Goal: Information Seeking & Learning: Understand process/instructions

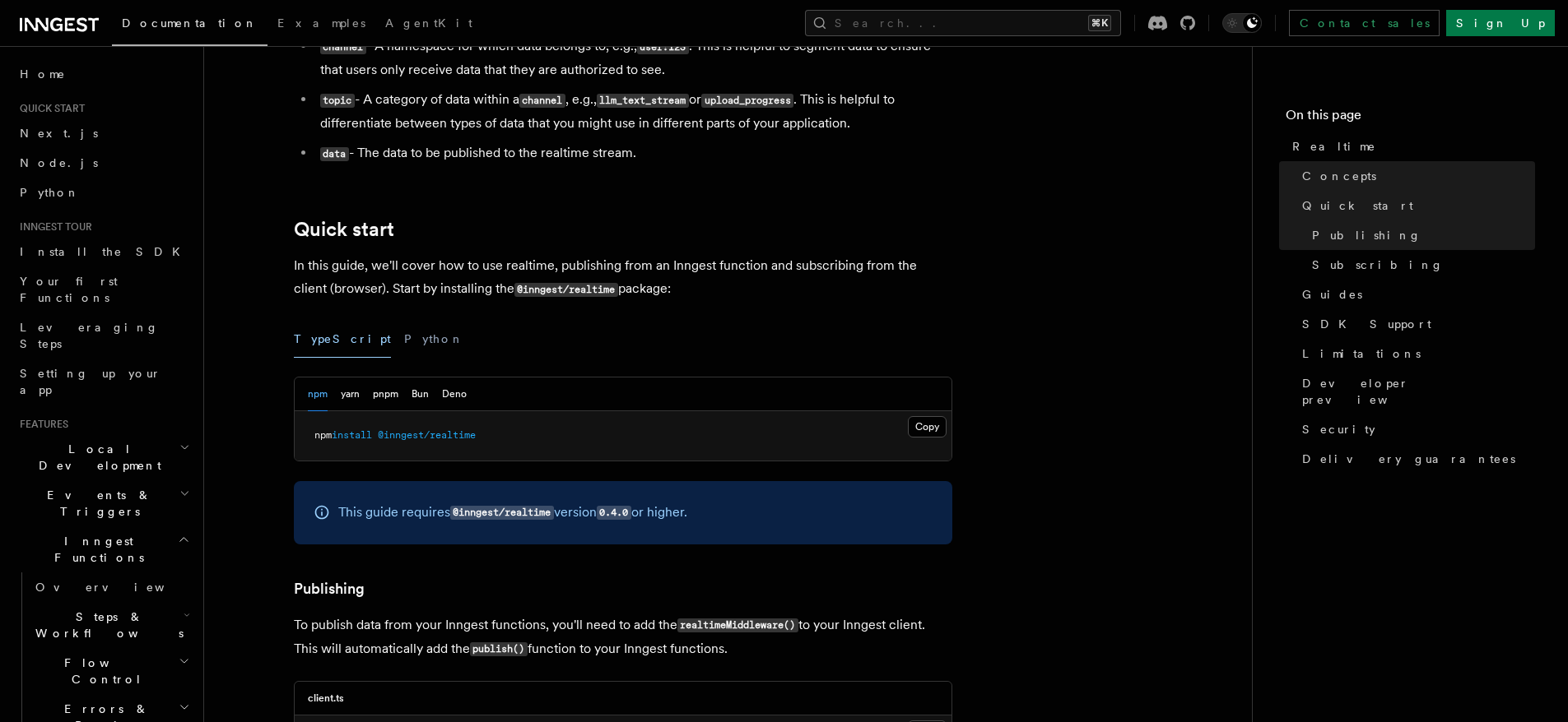
scroll to position [637, 0]
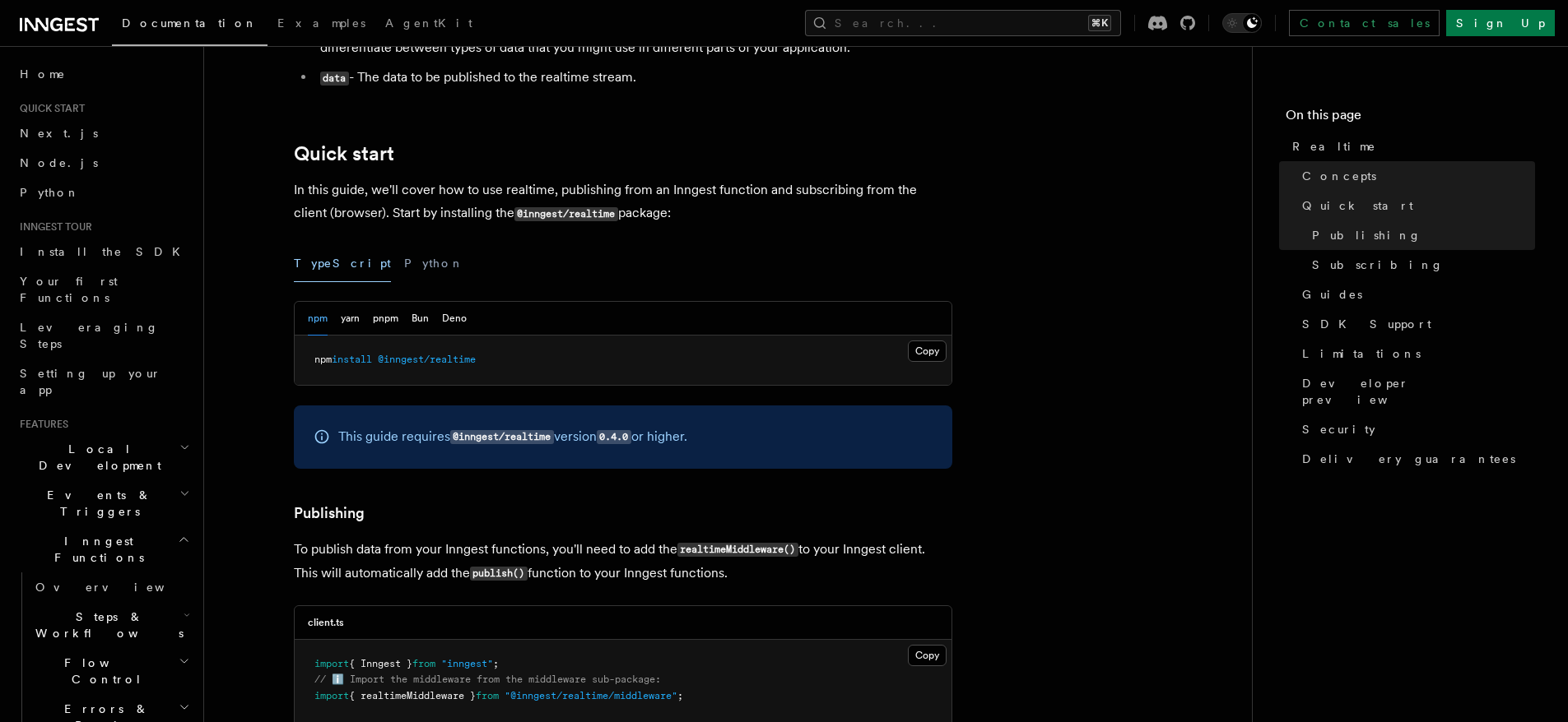
drag, startPoint x: 467, startPoint y: 364, endPoint x: 493, endPoint y: 362, distance: 26.1
click at [493, 362] on pre "npm install @inngest/realtime" at bounding box center [623, 361] width 657 height 49
click at [493, 361] on pre "npm install @inngest/realtime" at bounding box center [623, 361] width 657 height 49
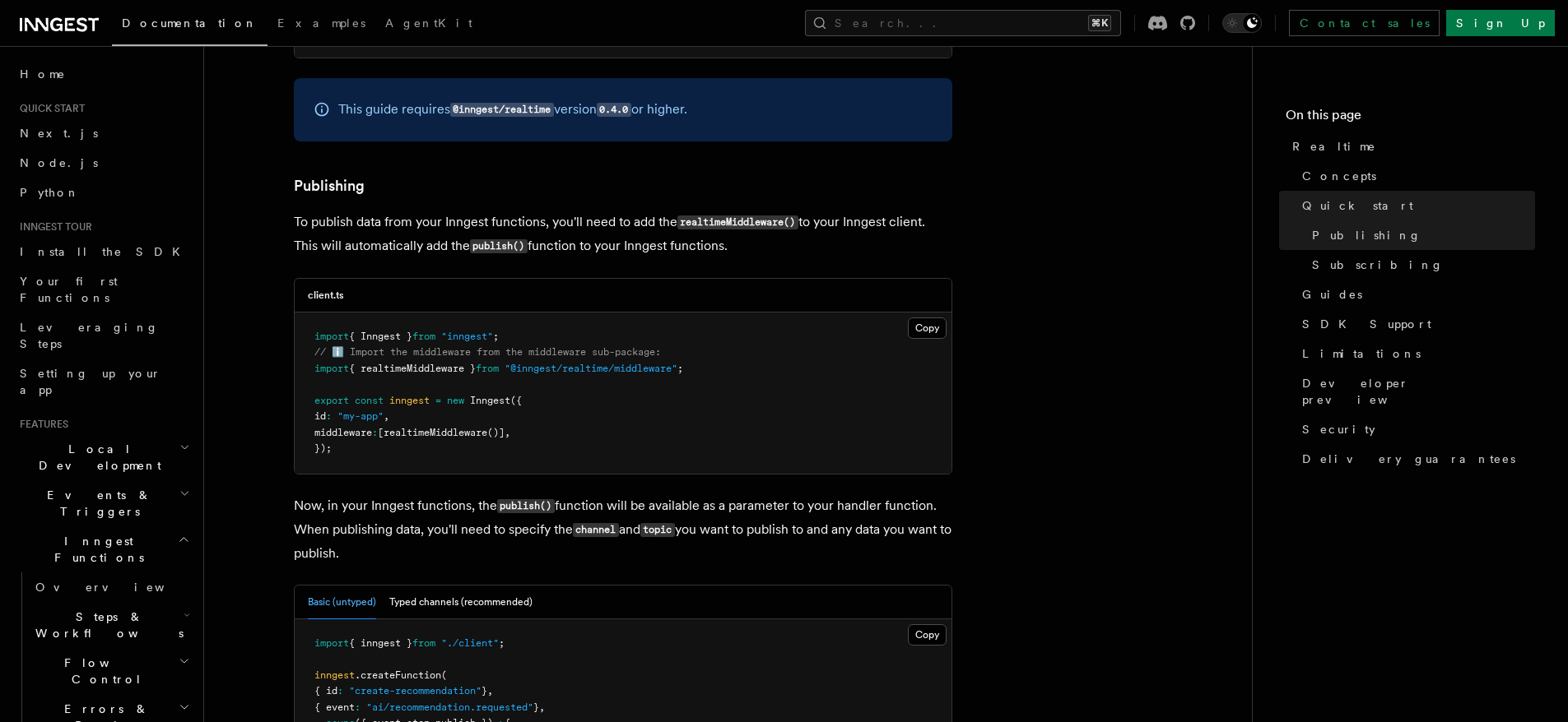
scroll to position [977, 0]
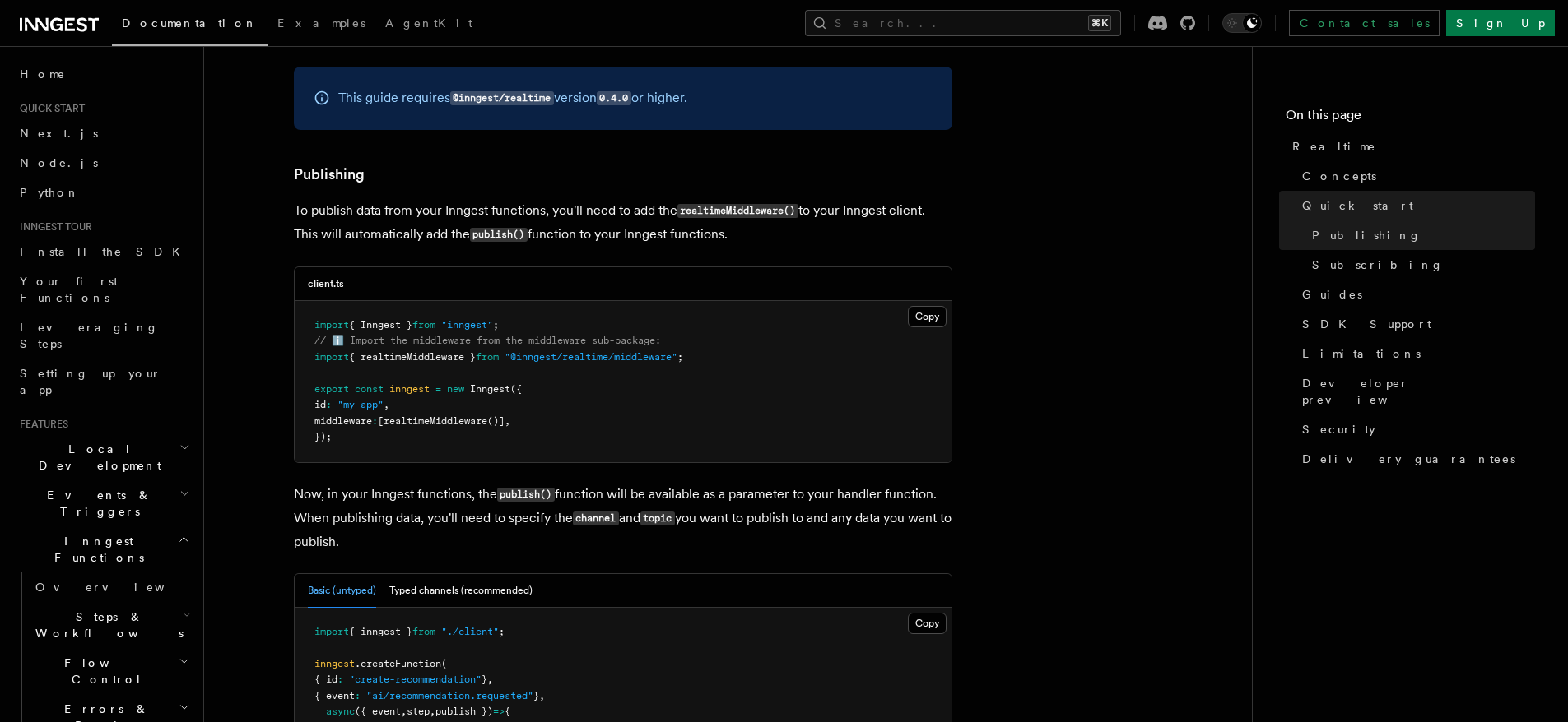
click at [429, 354] on span "{ realtimeMiddleware }" at bounding box center [413, 356] width 127 height 11
drag, startPoint x: 743, startPoint y: 359, endPoint x: 342, endPoint y: 354, distance: 401.0
click at [330, 351] on pre "import { Inngest } from "inngest" ; // ℹ️ Import the middleware from the middle…" at bounding box center [623, 382] width 657 height 161
click at [483, 387] on span "Inngest" at bounding box center [490, 389] width 41 height 11
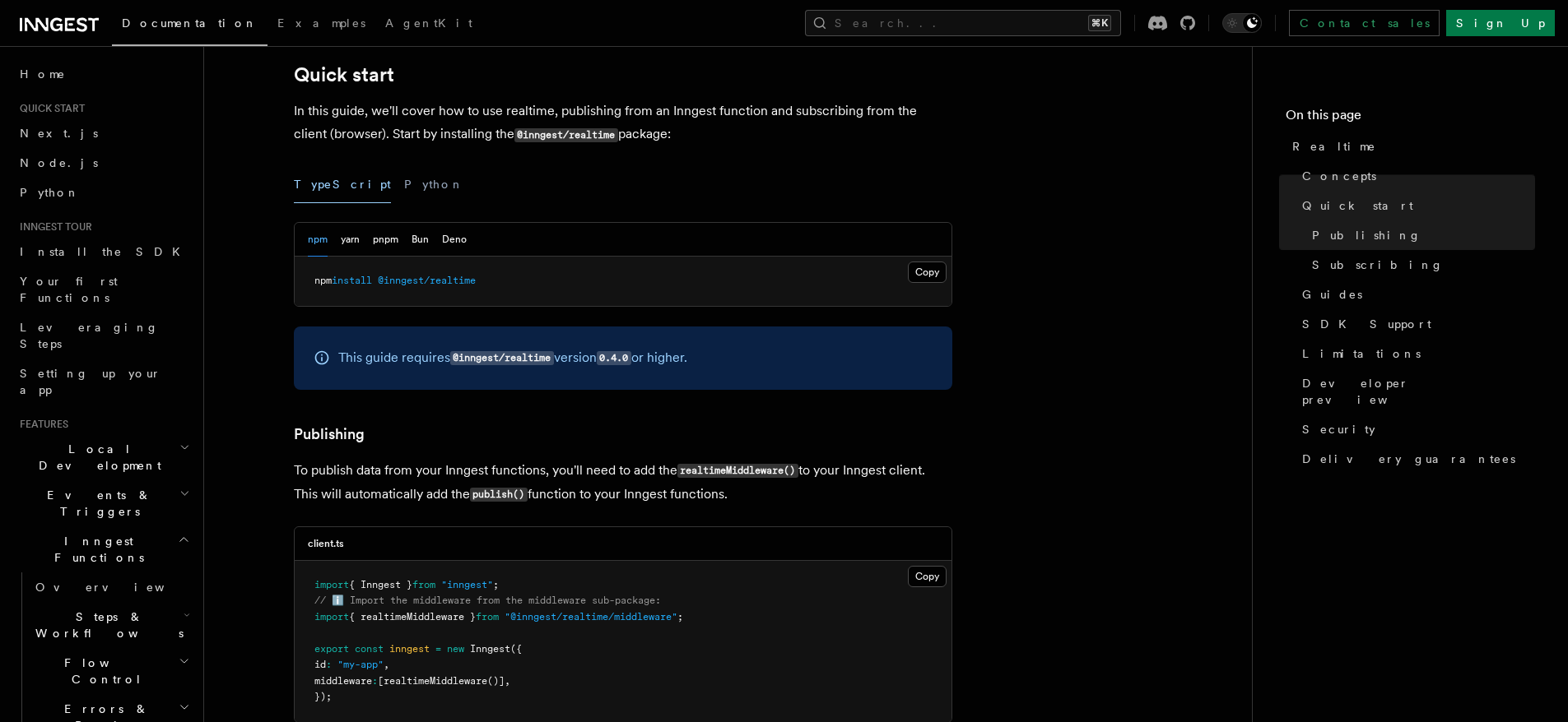
scroll to position [719, 0]
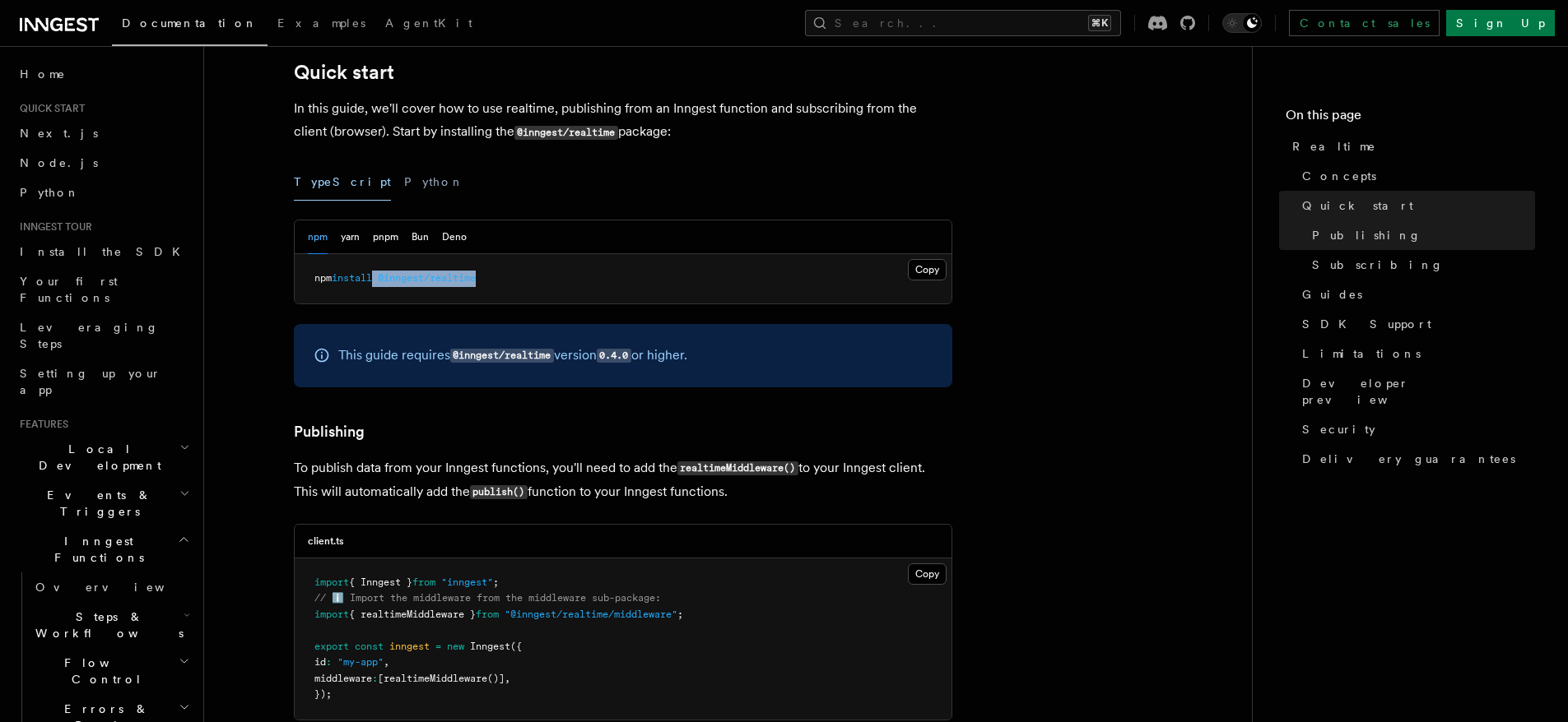
drag, startPoint x: 377, startPoint y: 279, endPoint x: 511, endPoint y: 277, distance: 134.0
click at [511, 277] on pre "npm install @inngest/realtime" at bounding box center [623, 279] width 657 height 49
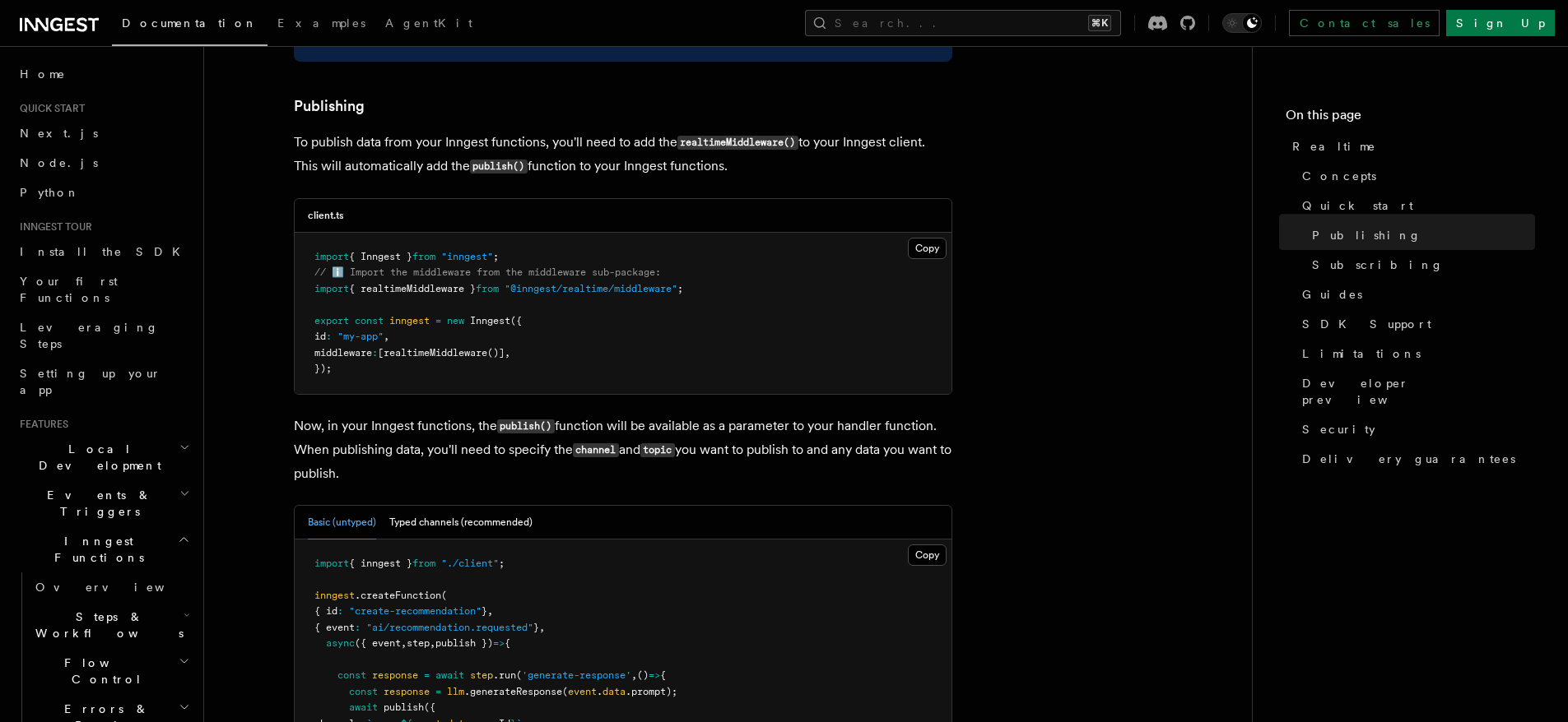
scroll to position [951, 0]
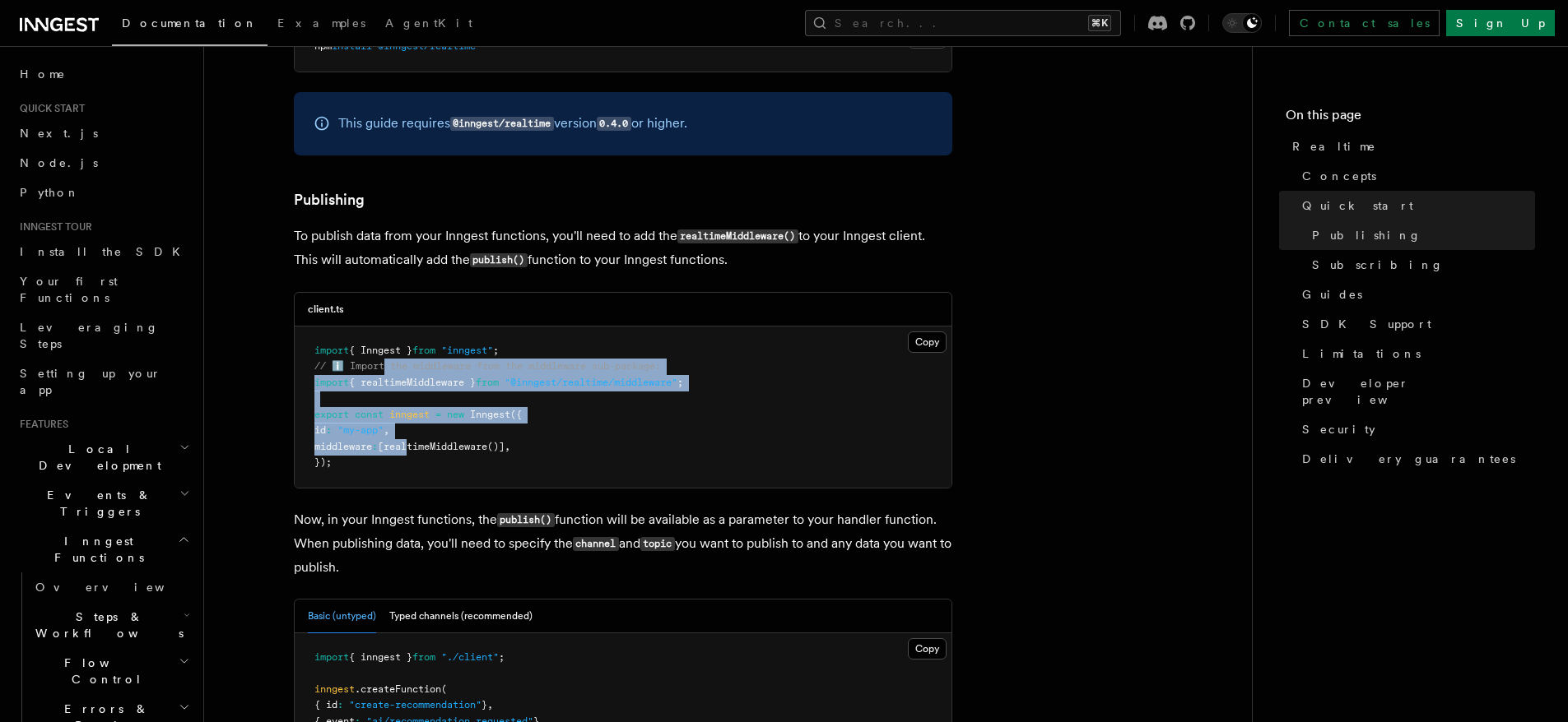
drag, startPoint x: 383, startPoint y: 368, endPoint x: 429, endPoint y: 453, distance: 96.6
click at [429, 453] on pre "import { Inngest } from "inngest" ; // ℹ️ Import the middleware from the middle…" at bounding box center [623, 406] width 657 height 161
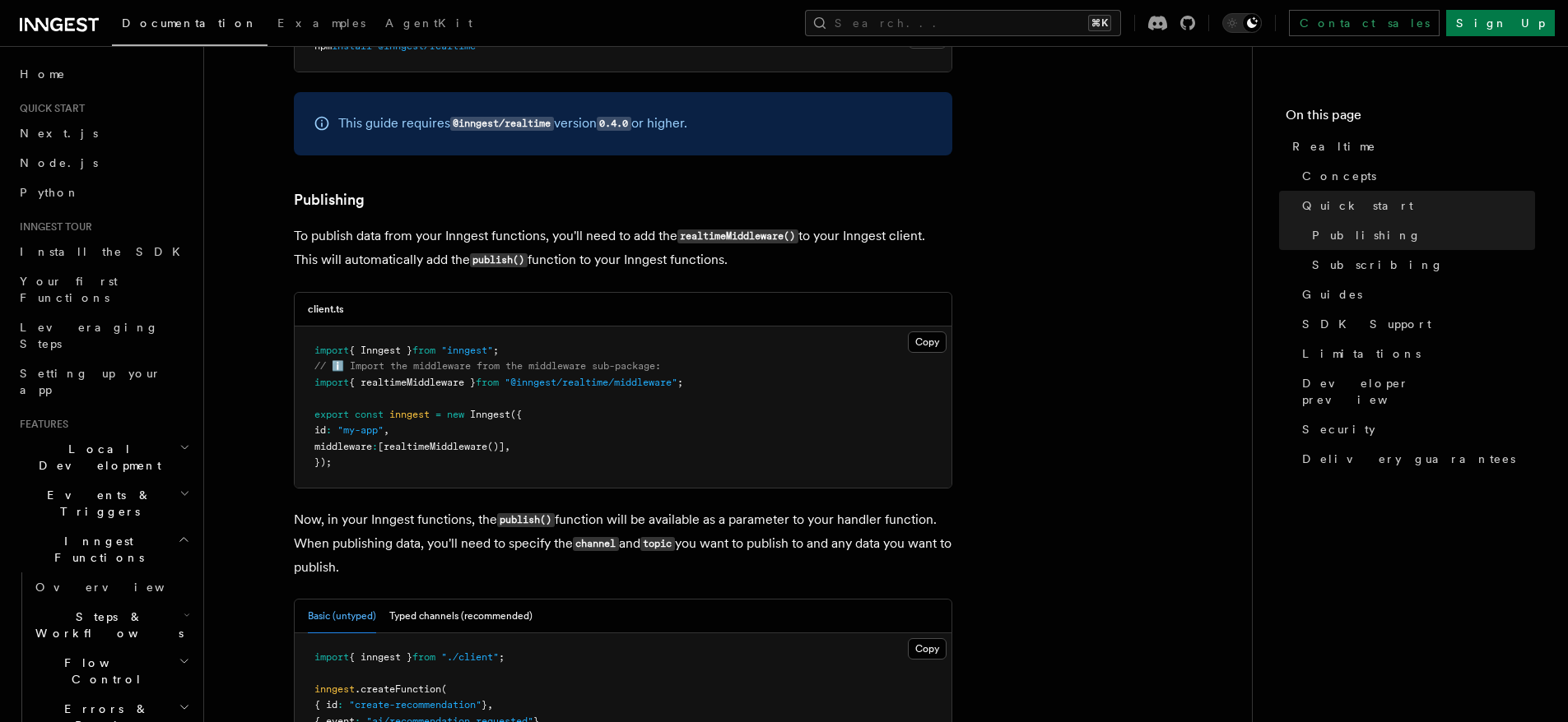
click at [446, 375] on pre "import { Inngest } from "inngest" ; // ℹ️ Import the middleware from the middle…" at bounding box center [623, 406] width 657 height 161
click at [621, 384] on span ""@inngest/realtime/middleware"" at bounding box center [591, 382] width 173 height 11
click at [666, 379] on span ""@inngest/realtime/middleware"" at bounding box center [591, 382] width 173 height 11
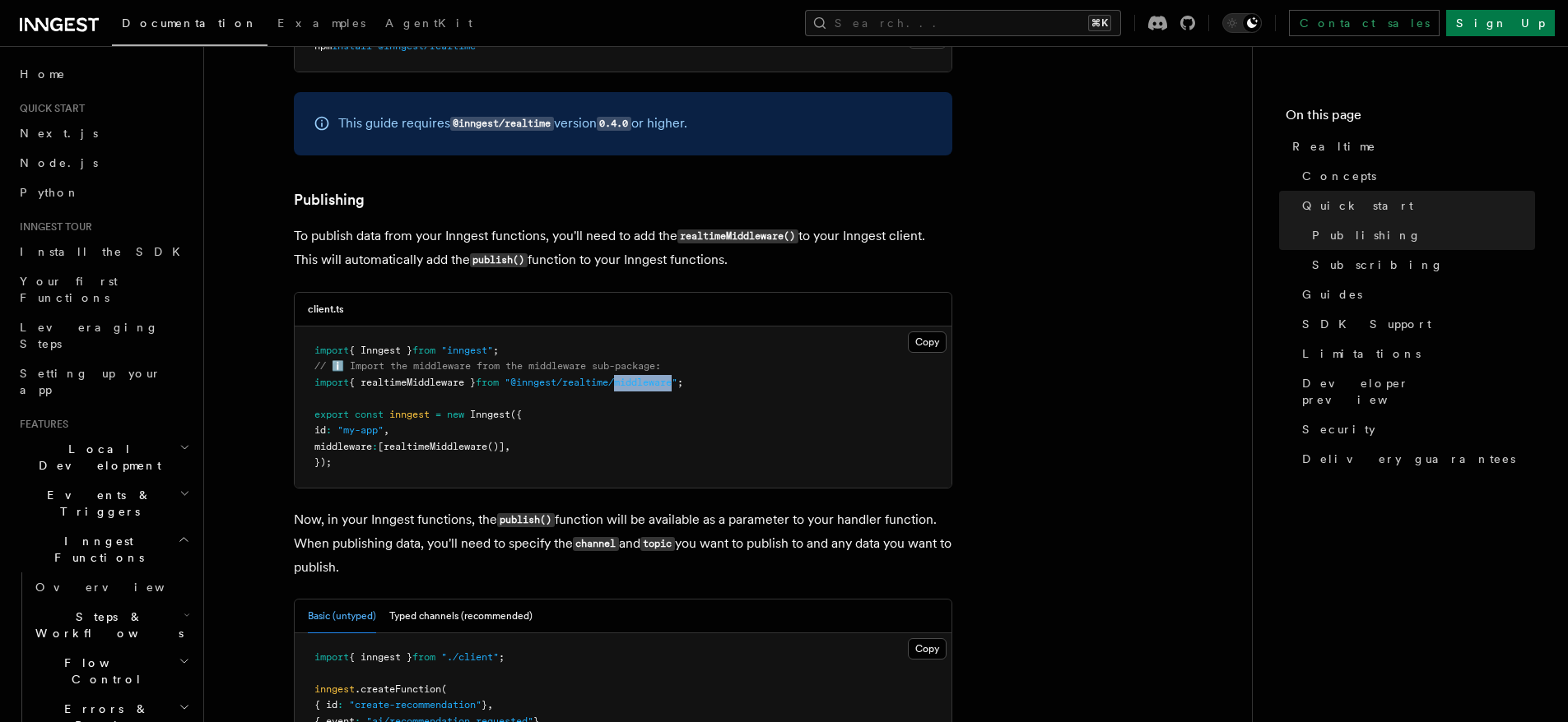
click at [666, 379] on span ""@inngest/realtime/middleware"" at bounding box center [591, 382] width 173 height 11
click at [458, 382] on span "{ realtimeMiddleware }" at bounding box center [413, 382] width 127 height 11
click at [481, 420] on span "Inngest" at bounding box center [490, 414] width 41 height 11
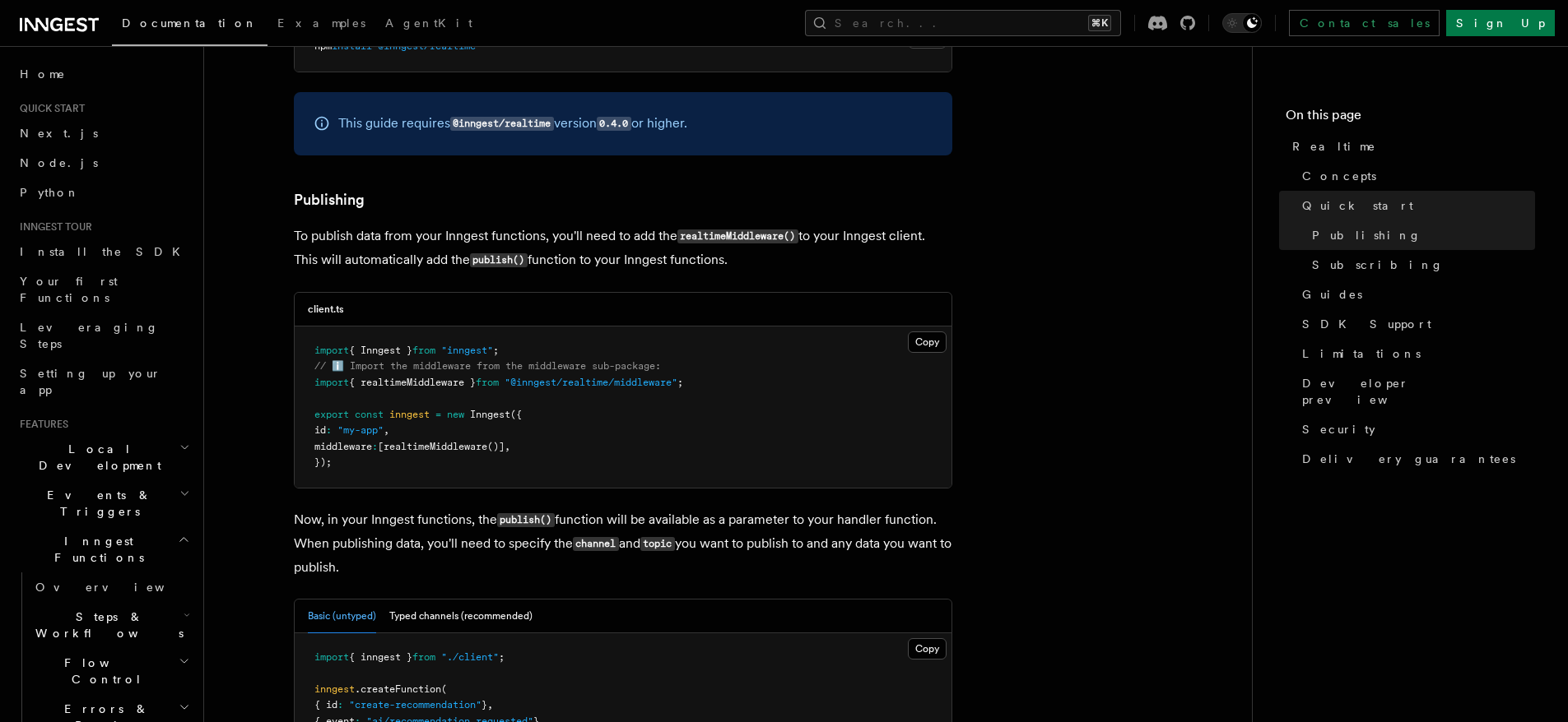
click at [370, 448] on span "middleware" at bounding box center [342, 446] width 57 height 11
click at [468, 445] on span "realtimeMiddleware" at bounding box center [436, 446] width 104 height 11
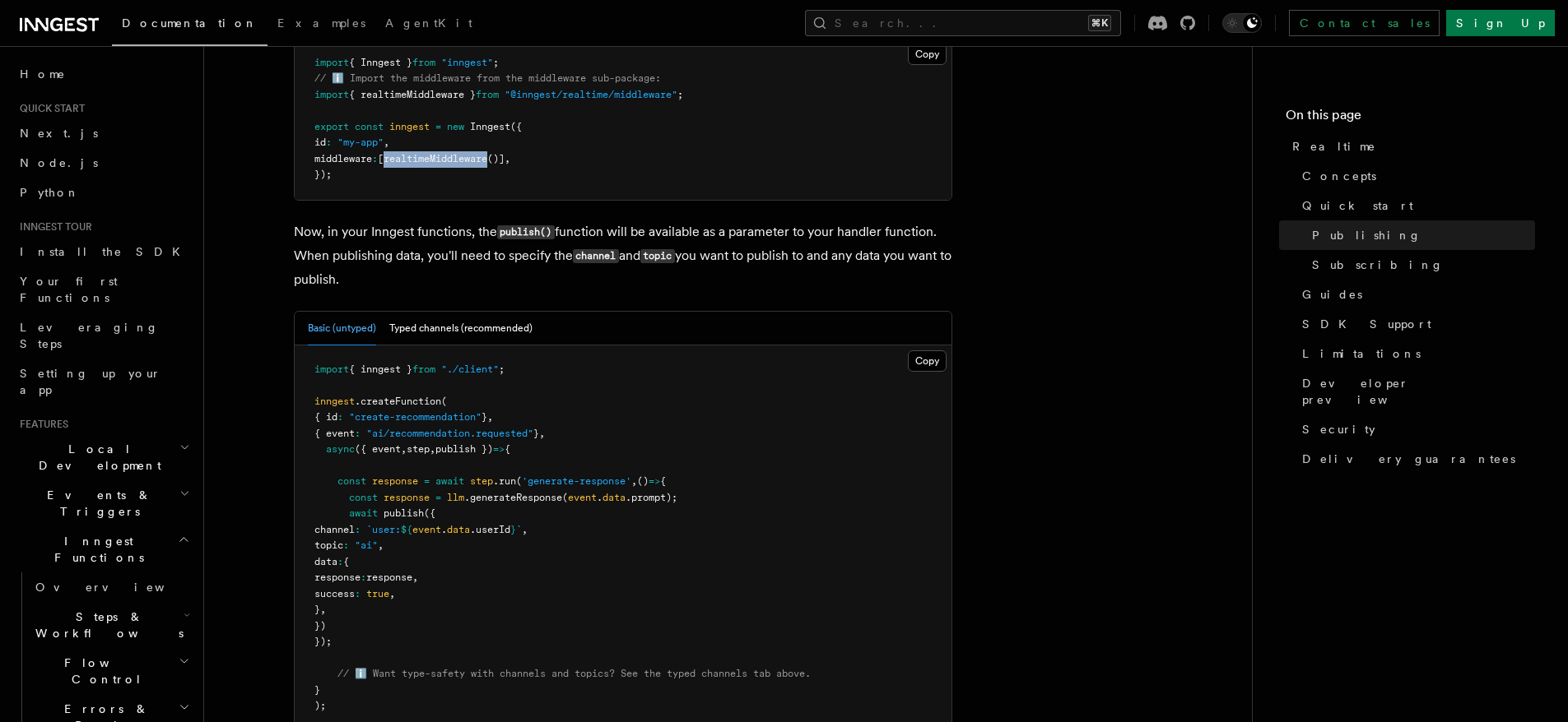
scroll to position [1361, 0]
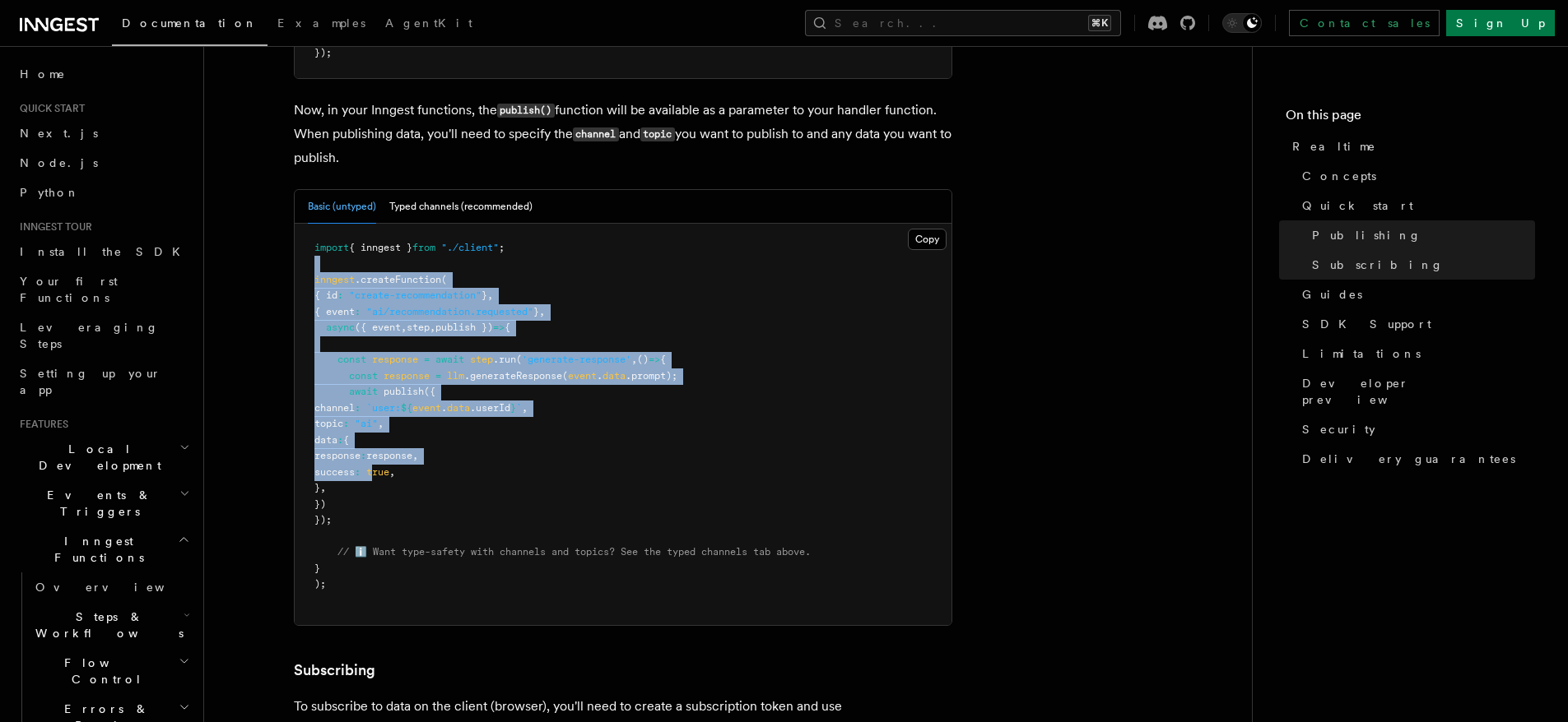
drag, startPoint x: 342, startPoint y: 270, endPoint x: 452, endPoint y: 508, distance: 262.2
click at [447, 501] on pre "import { inngest } from "./client" ; inngest .createFunction ( { id : "create-r…" at bounding box center [623, 425] width 657 height 402
click at [453, 508] on pre "import { inngest } from "./client" ; inngest .createFunction ( { id : "create-r…" at bounding box center [623, 425] width 657 height 402
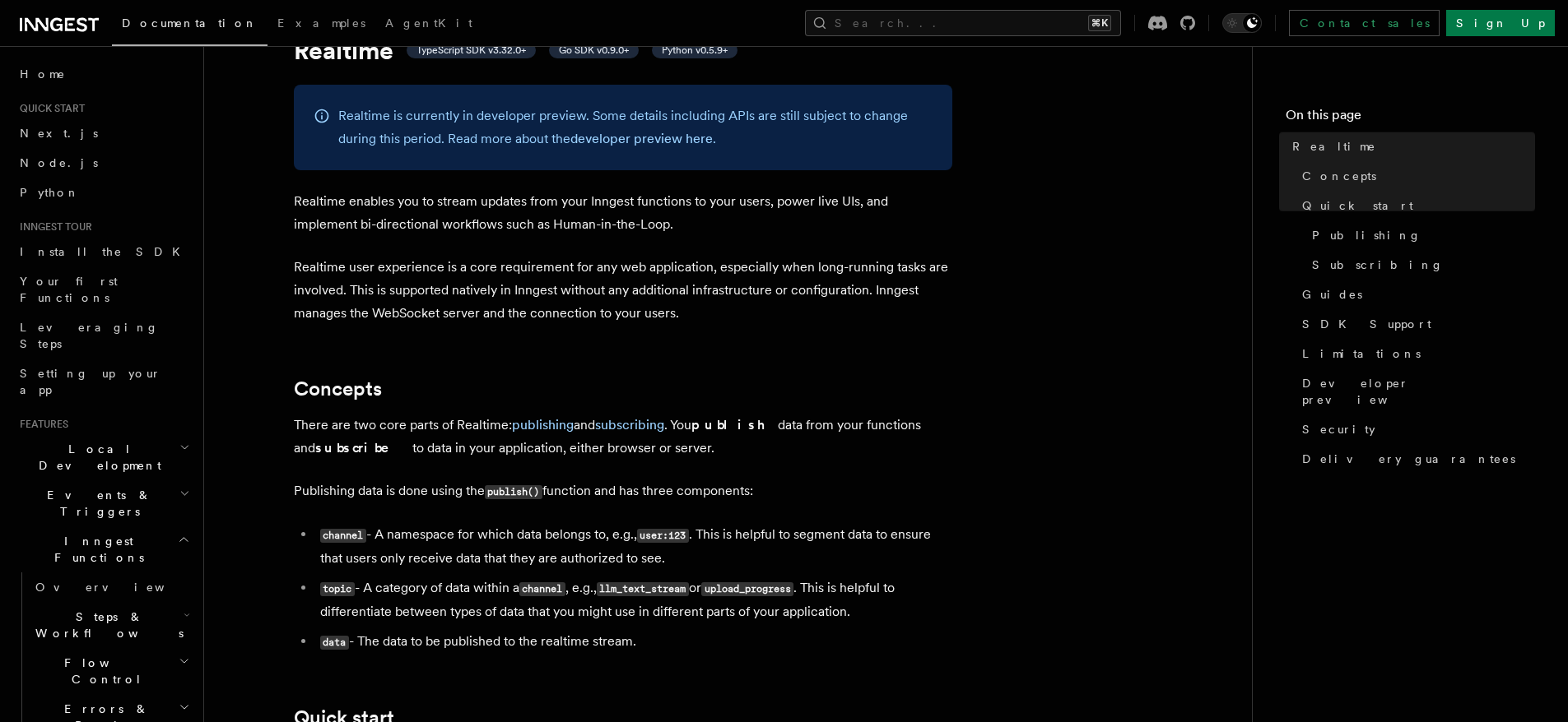
scroll to position [0, 0]
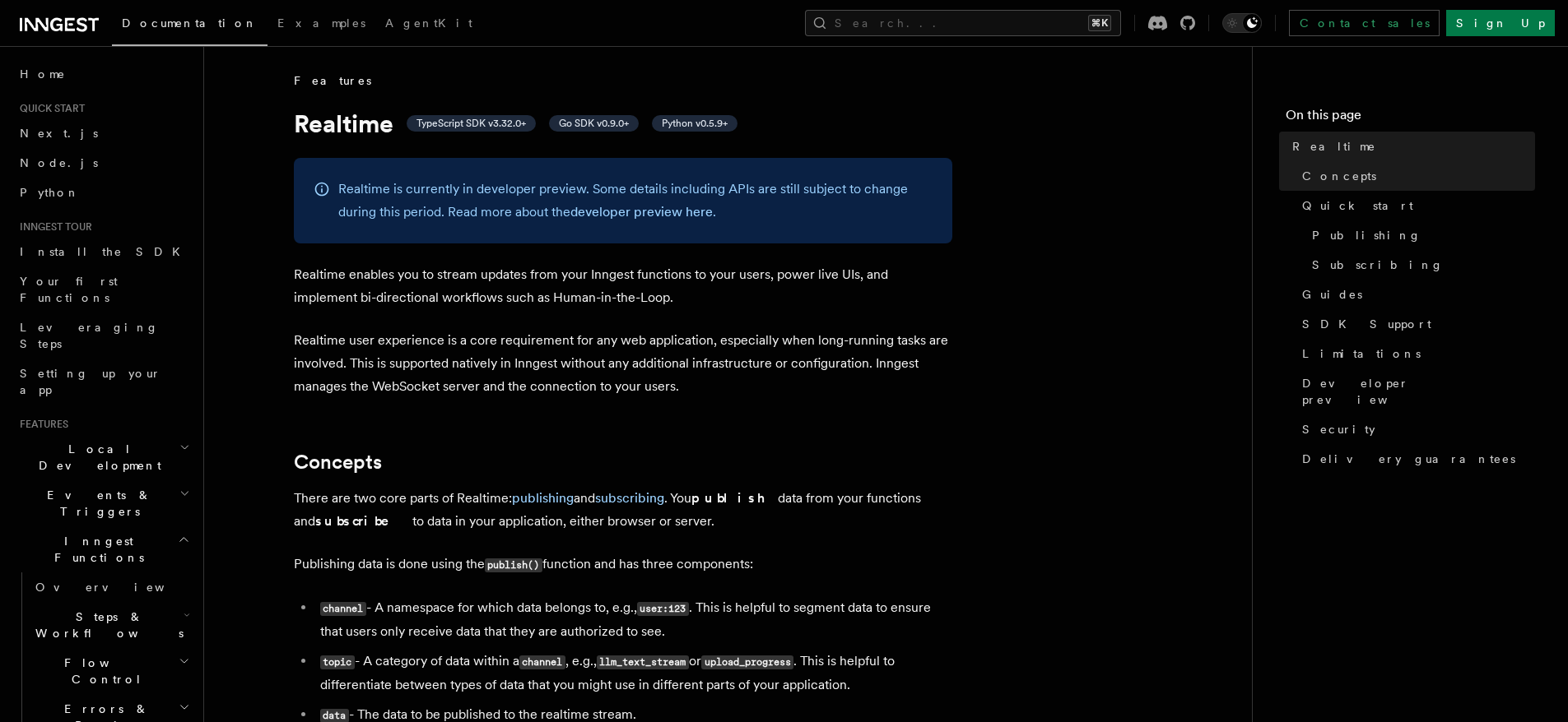
click at [563, 290] on p "Realtime enables you to stream updates from your Inngest functions to your user…" at bounding box center [623, 287] width 659 height 46
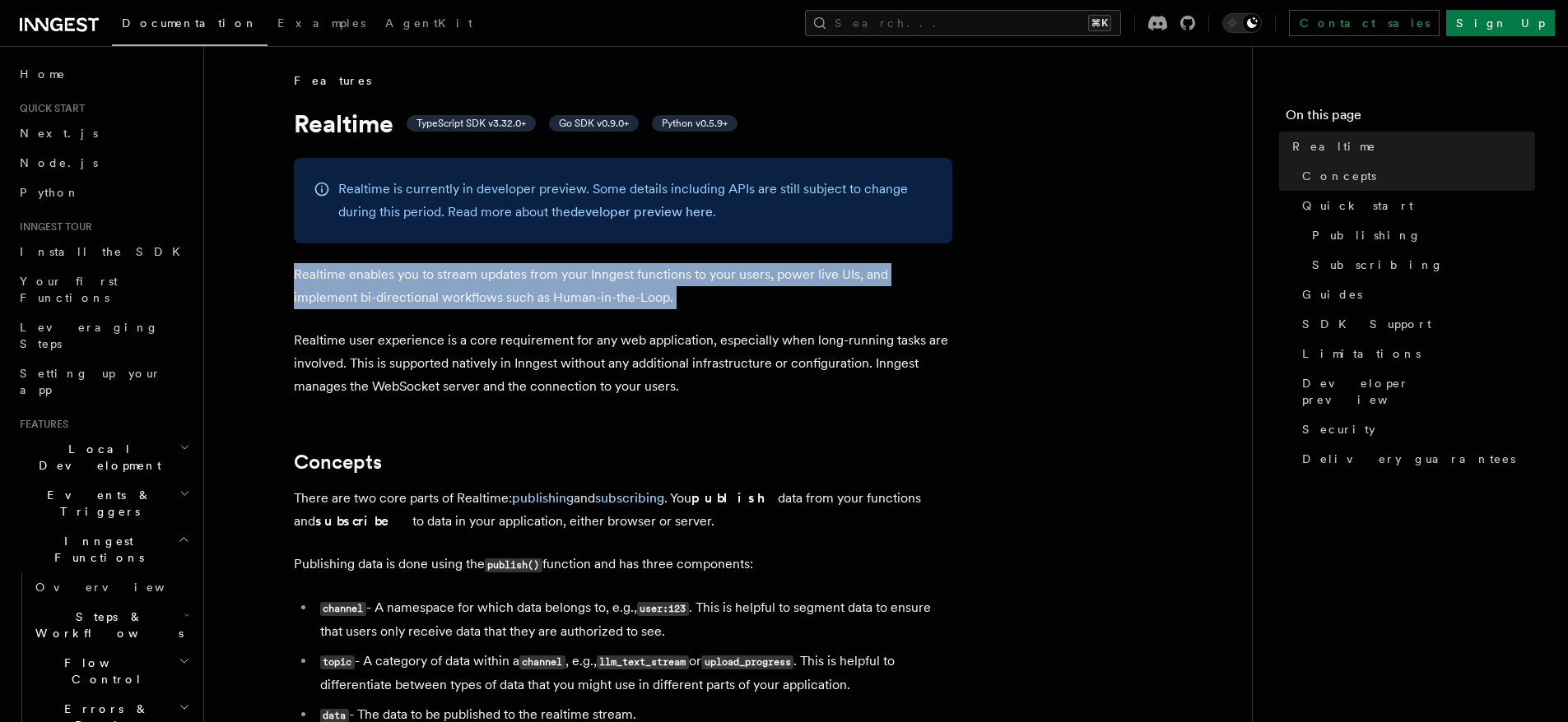
click at [563, 290] on p "Realtime enables you to stream updates from your Inngest functions to your user…" at bounding box center [623, 287] width 659 height 46
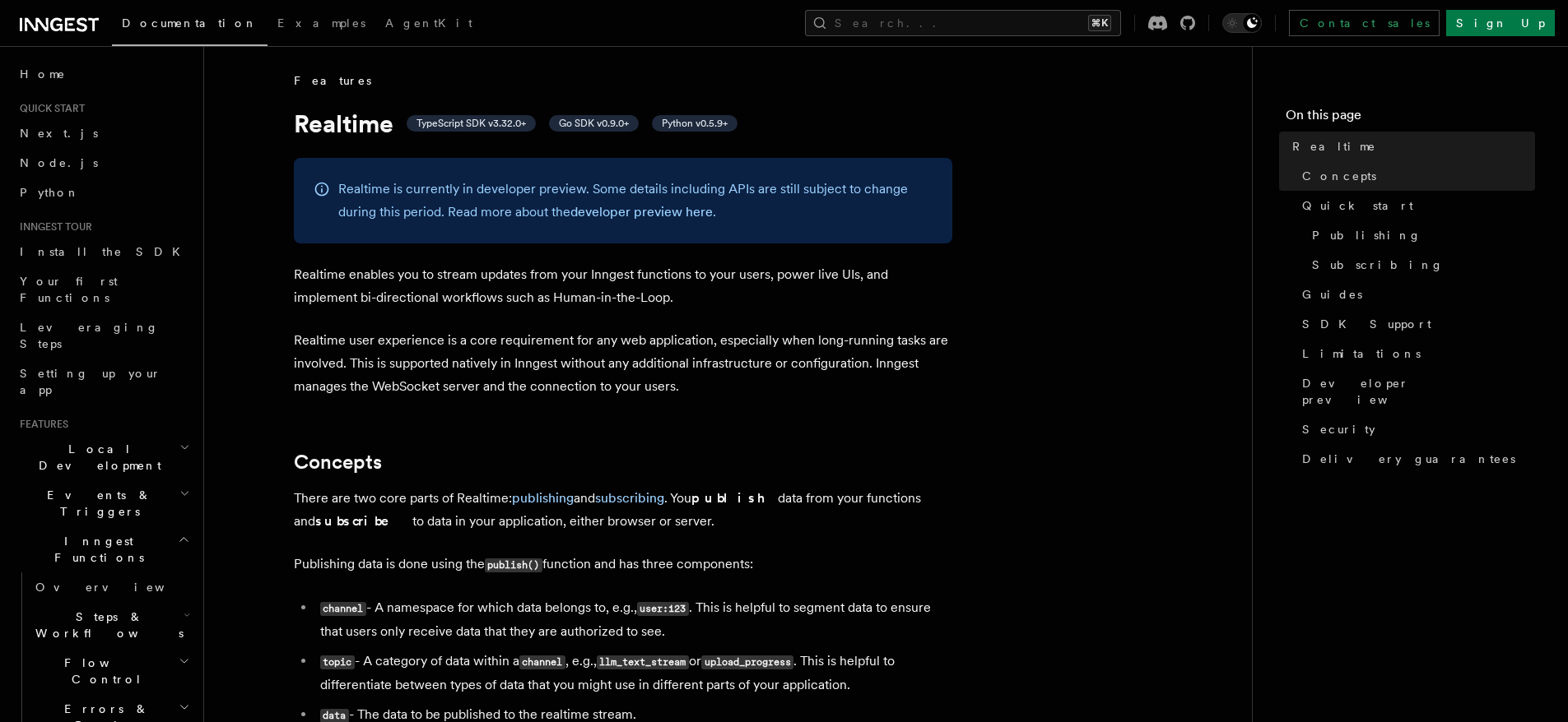
click at [595, 354] on p "Realtime user experience is a core requirement for any web application, especia…" at bounding box center [623, 363] width 659 height 69
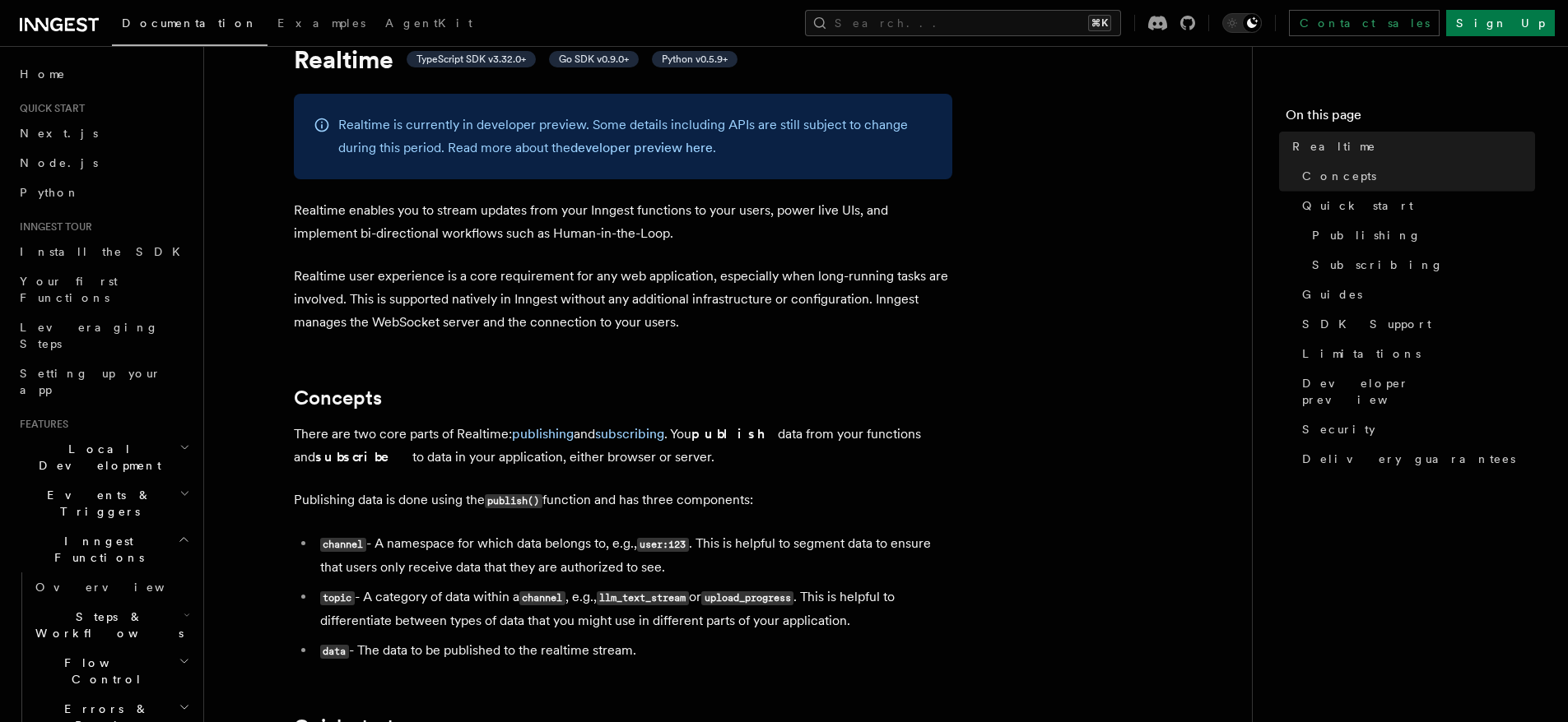
scroll to position [138, 0]
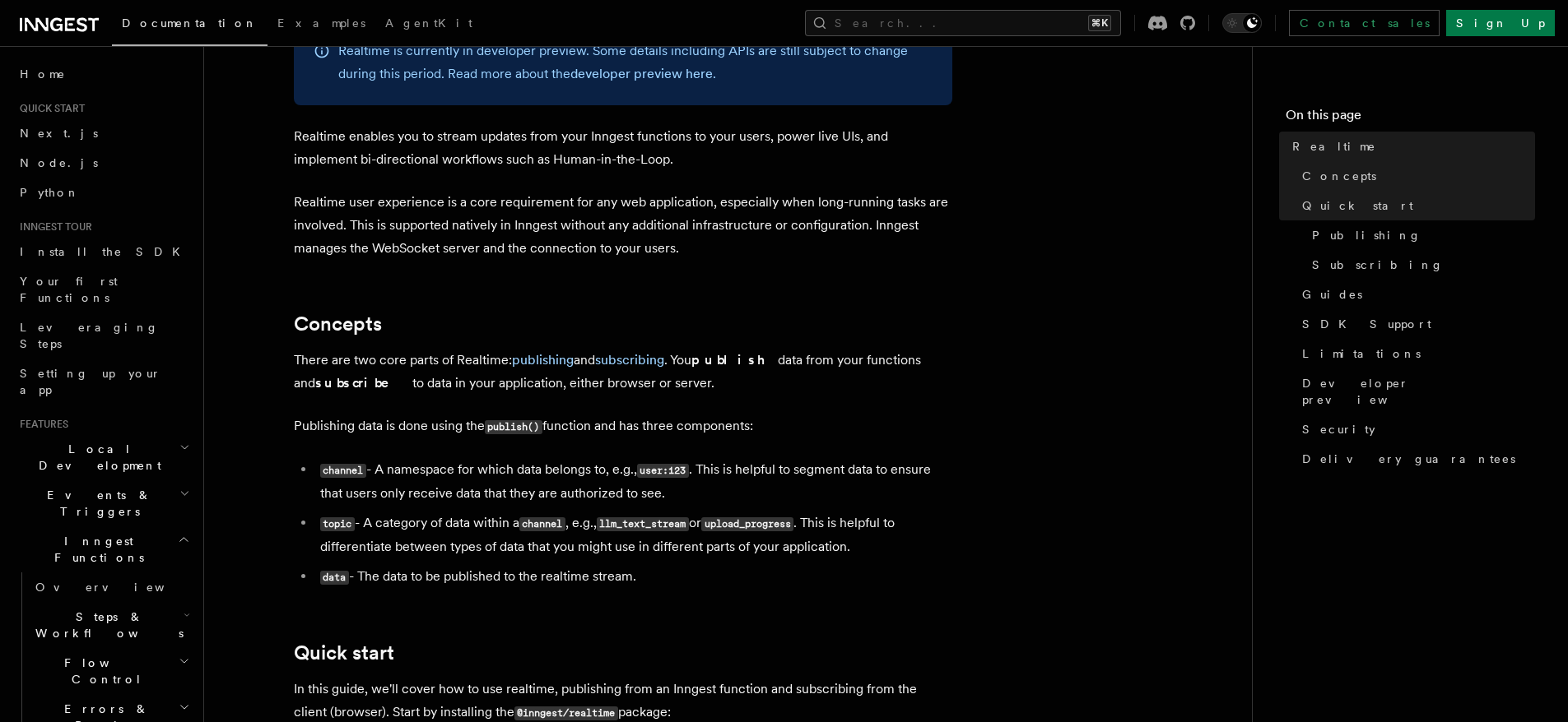
click at [640, 231] on p "Realtime user experience is a core requirement for any web application, especia…" at bounding box center [623, 226] width 659 height 69
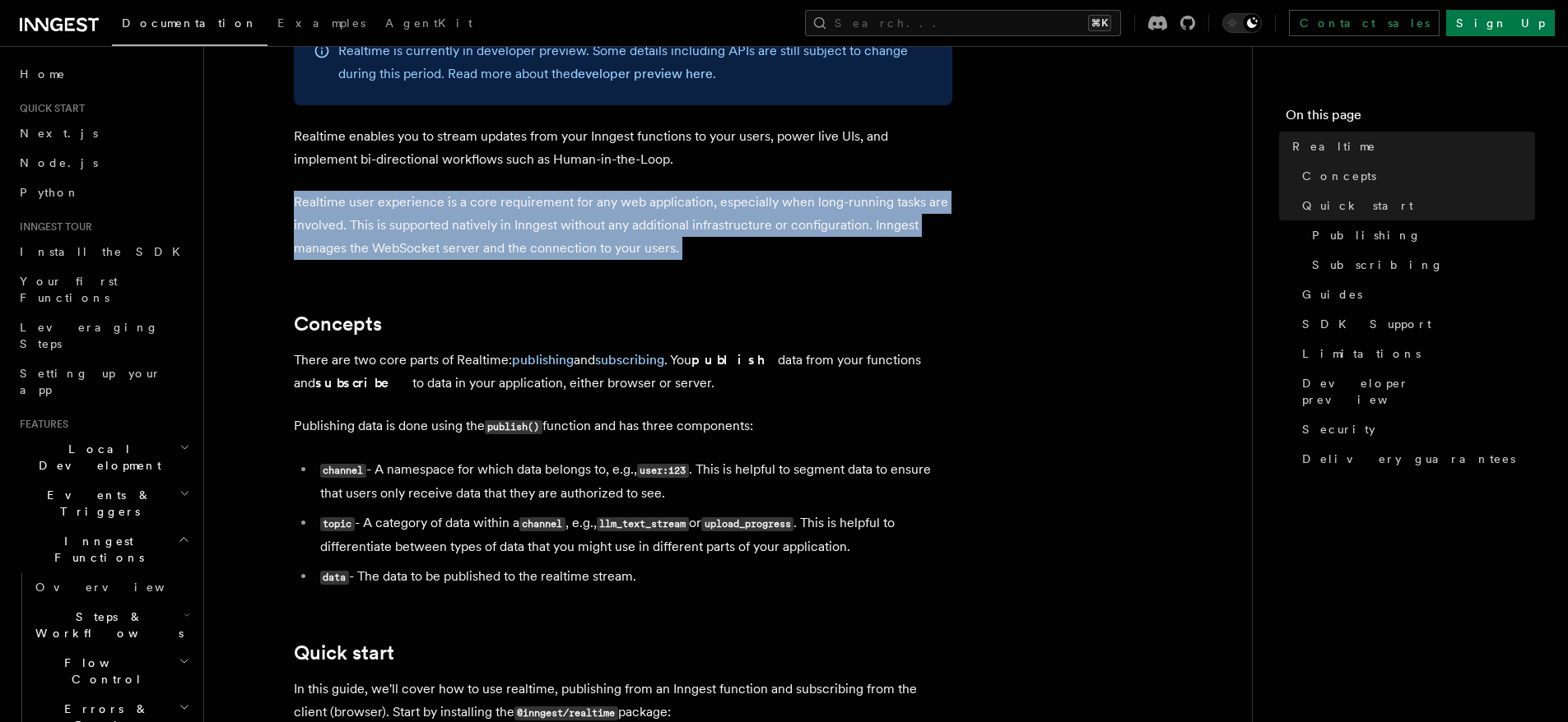
click at [640, 231] on p "Realtime user experience is a core requirement for any web application, especia…" at bounding box center [623, 226] width 659 height 69
click at [773, 238] on p "Realtime user experience is a core requirement for any web application, especia…" at bounding box center [623, 226] width 659 height 69
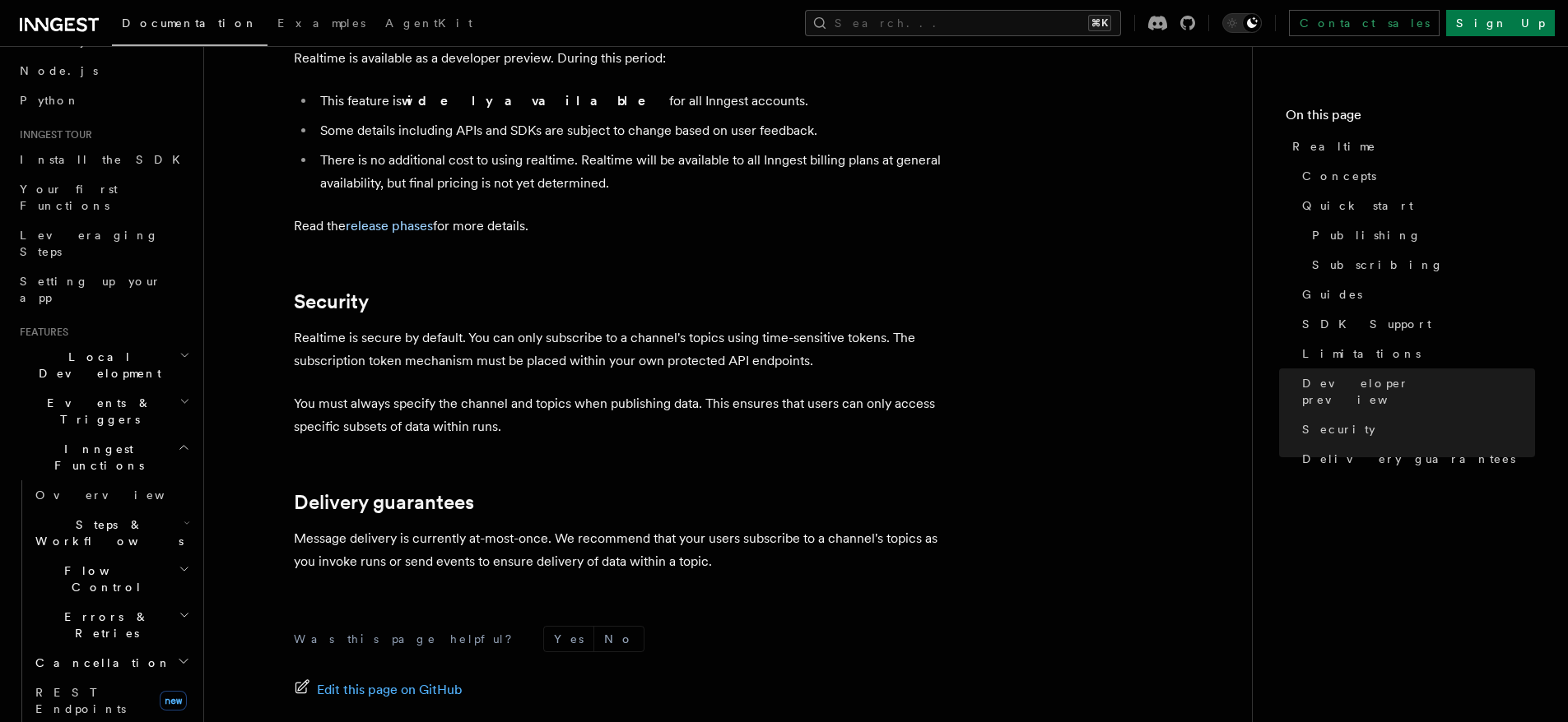
scroll to position [121, 0]
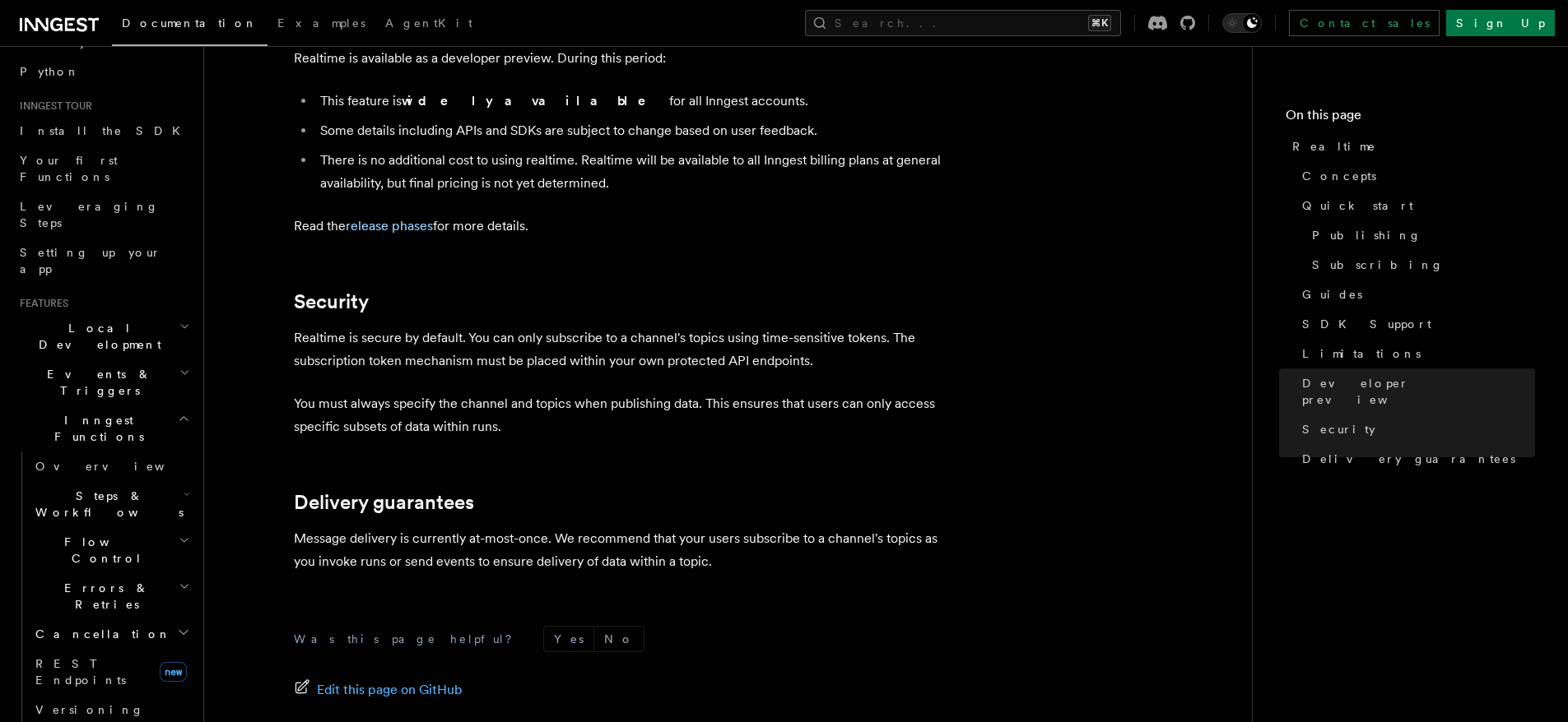
click at [105, 488] on span "Steps & Workflows" at bounding box center [106, 503] width 154 height 33
click at [97, 536] on span "Overview" at bounding box center [136, 542] width 169 height 13
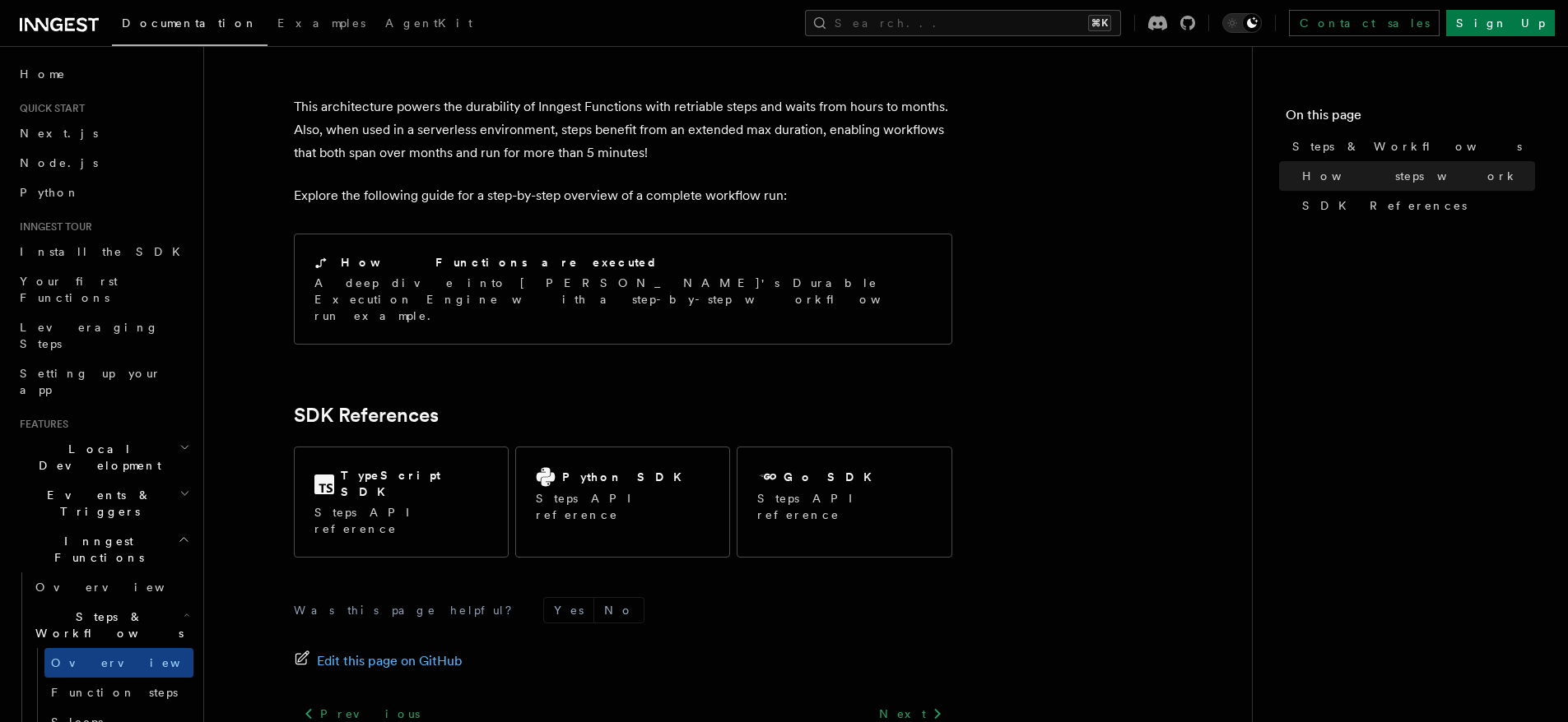
scroll to position [1692, 0]
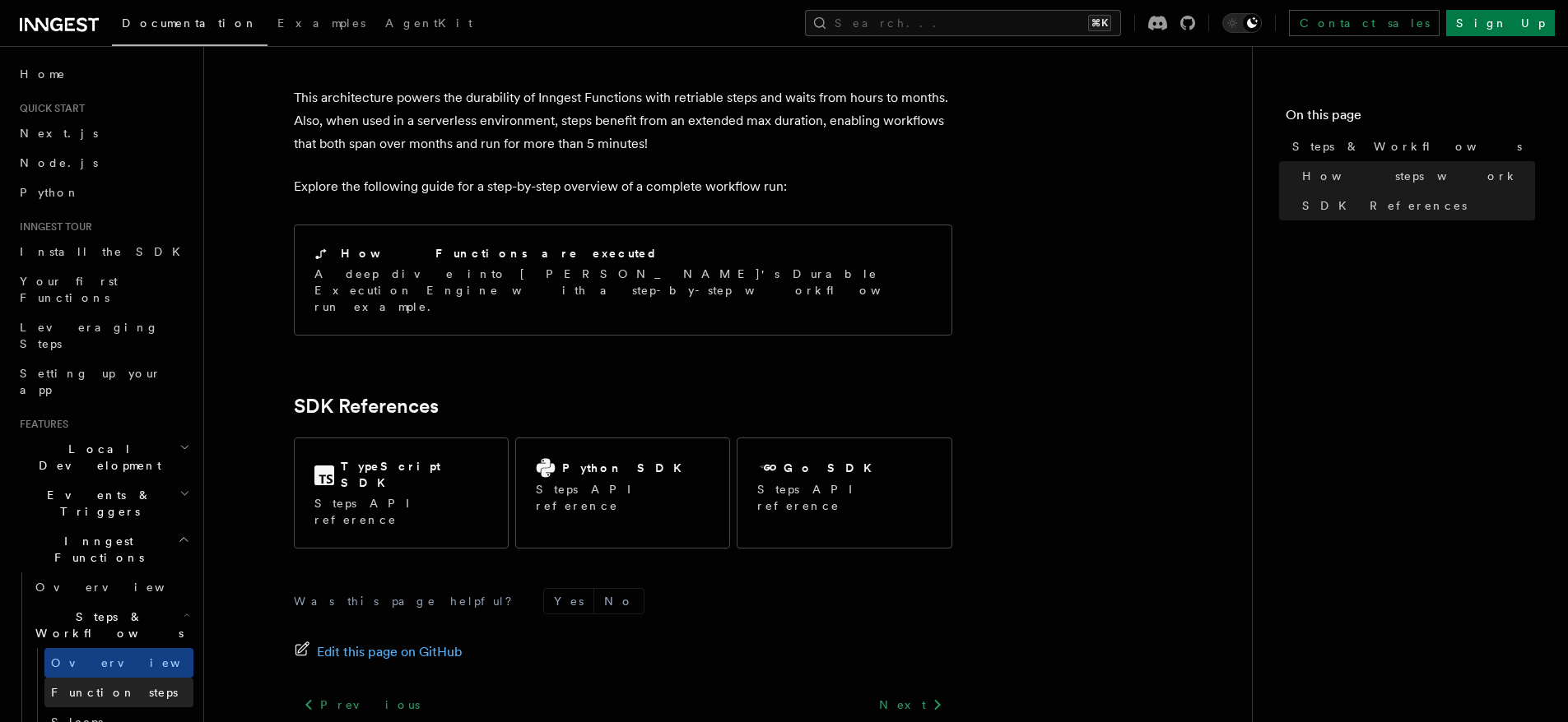
click at [97, 686] on span "Function steps" at bounding box center [115, 692] width 127 height 13
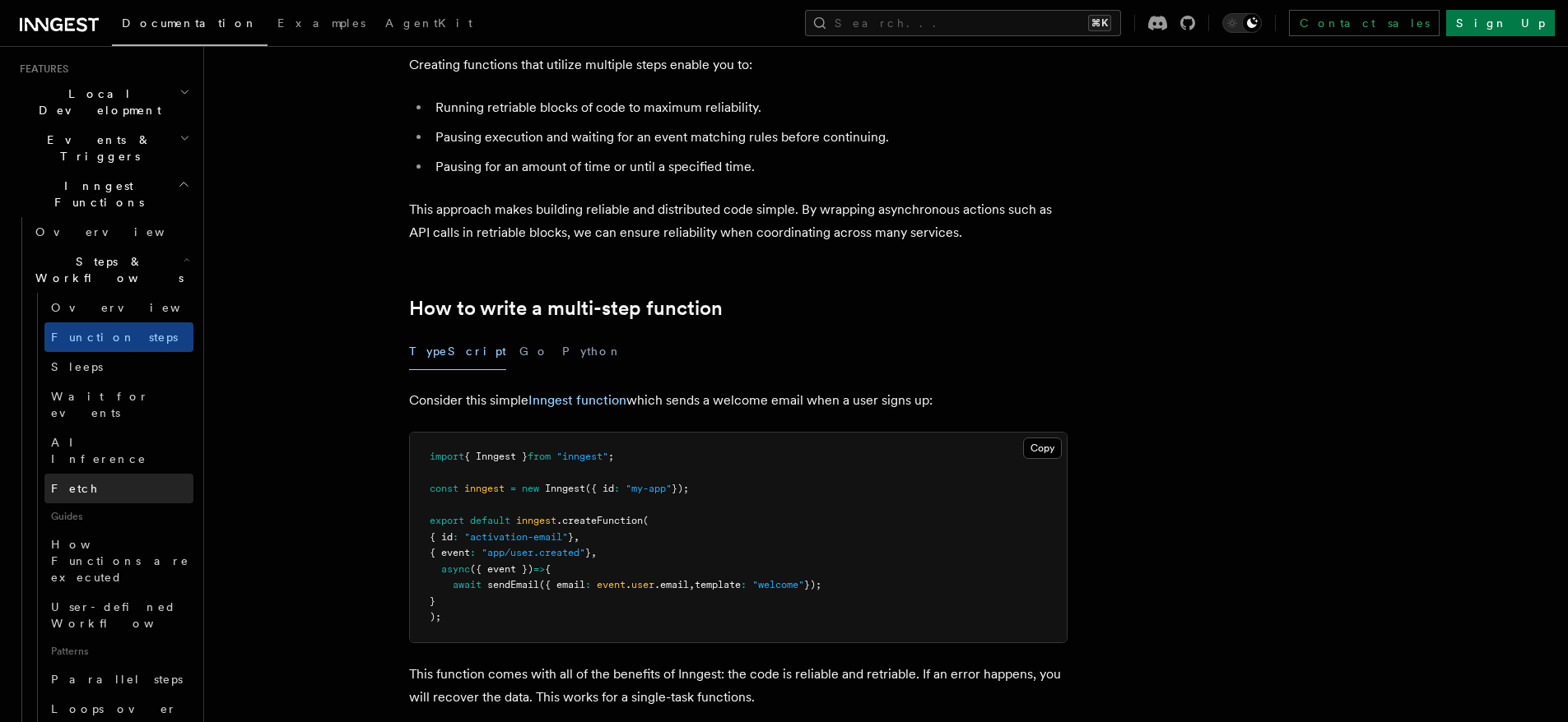
scroll to position [554, 0]
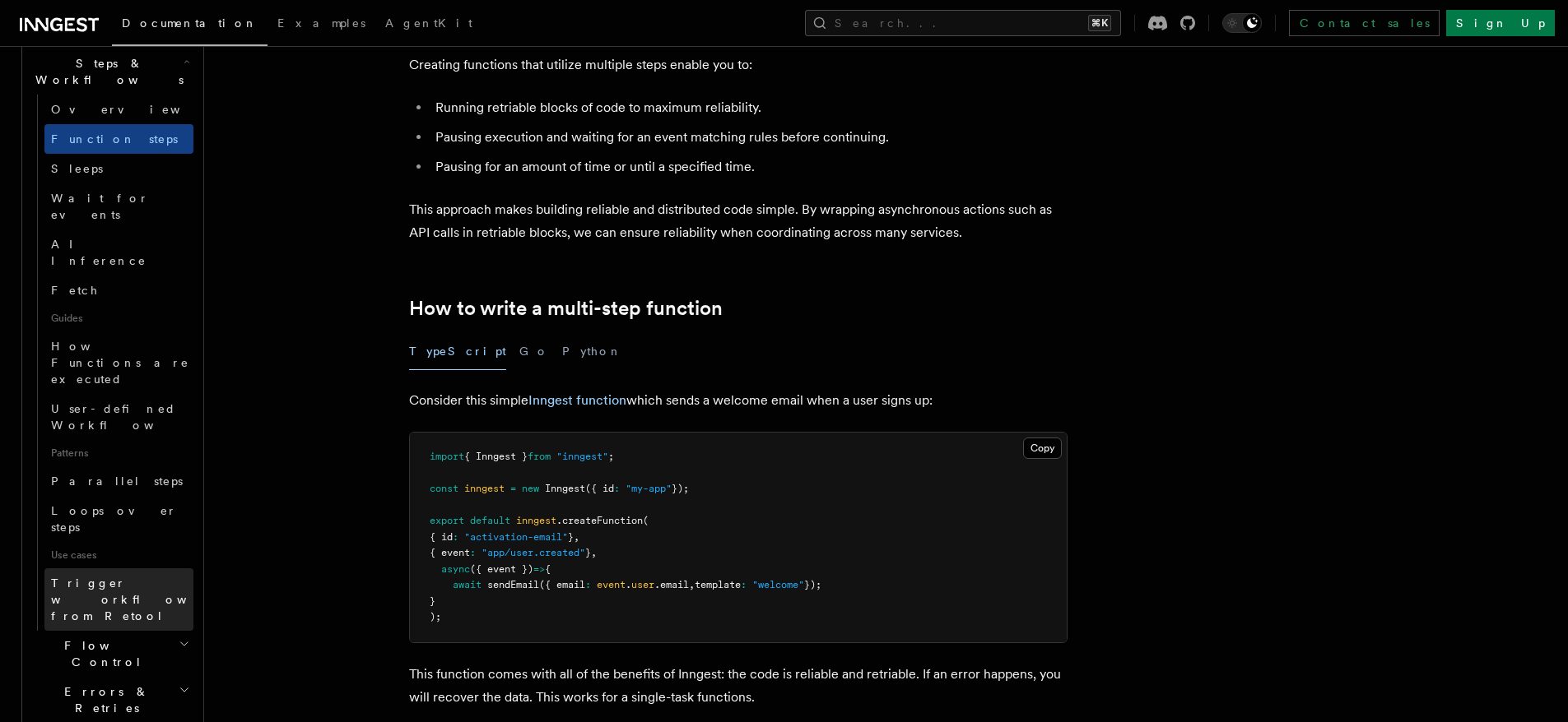
click at [141, 575] on span "Trigger workflows from Retool" at bounding box center [141, 599] width 181 height 49
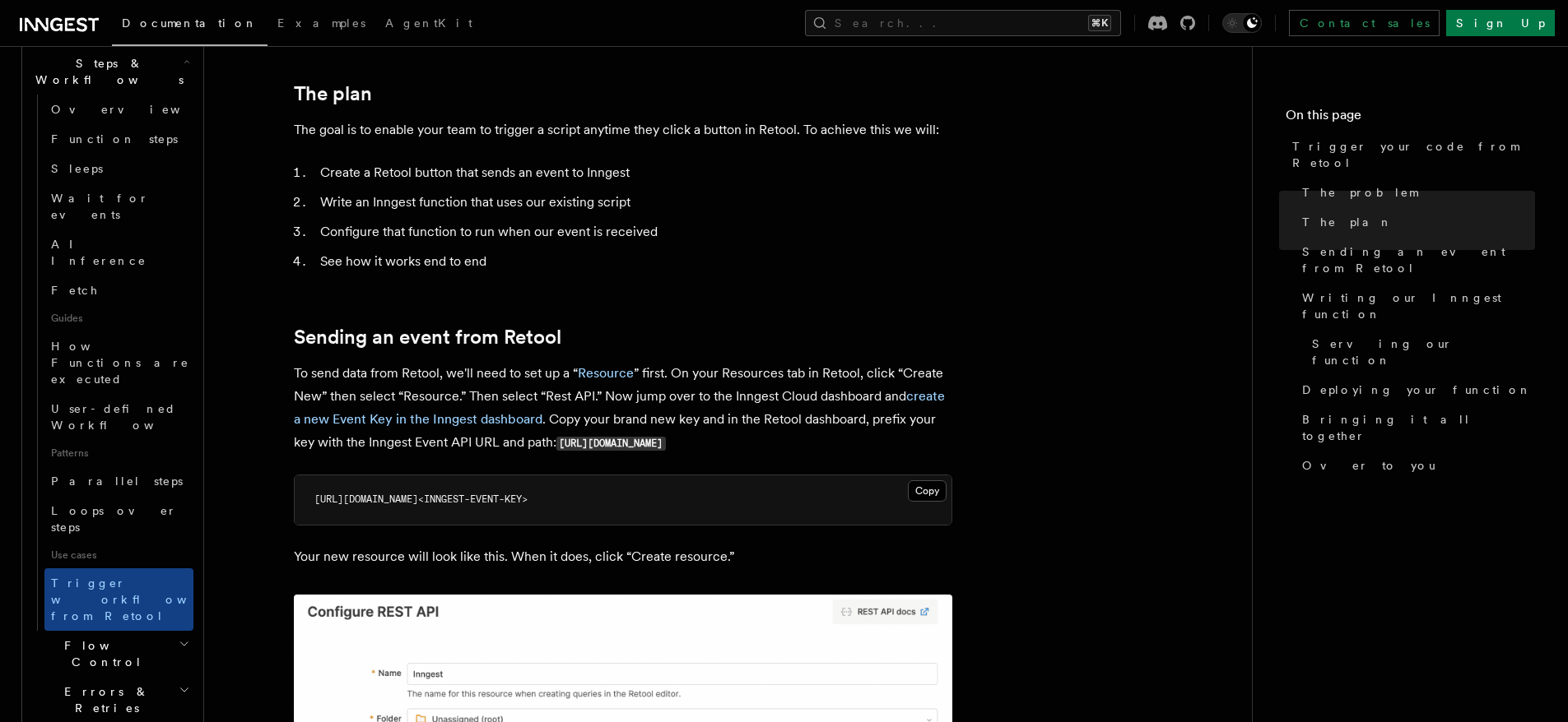
scroll to position [889, 0]
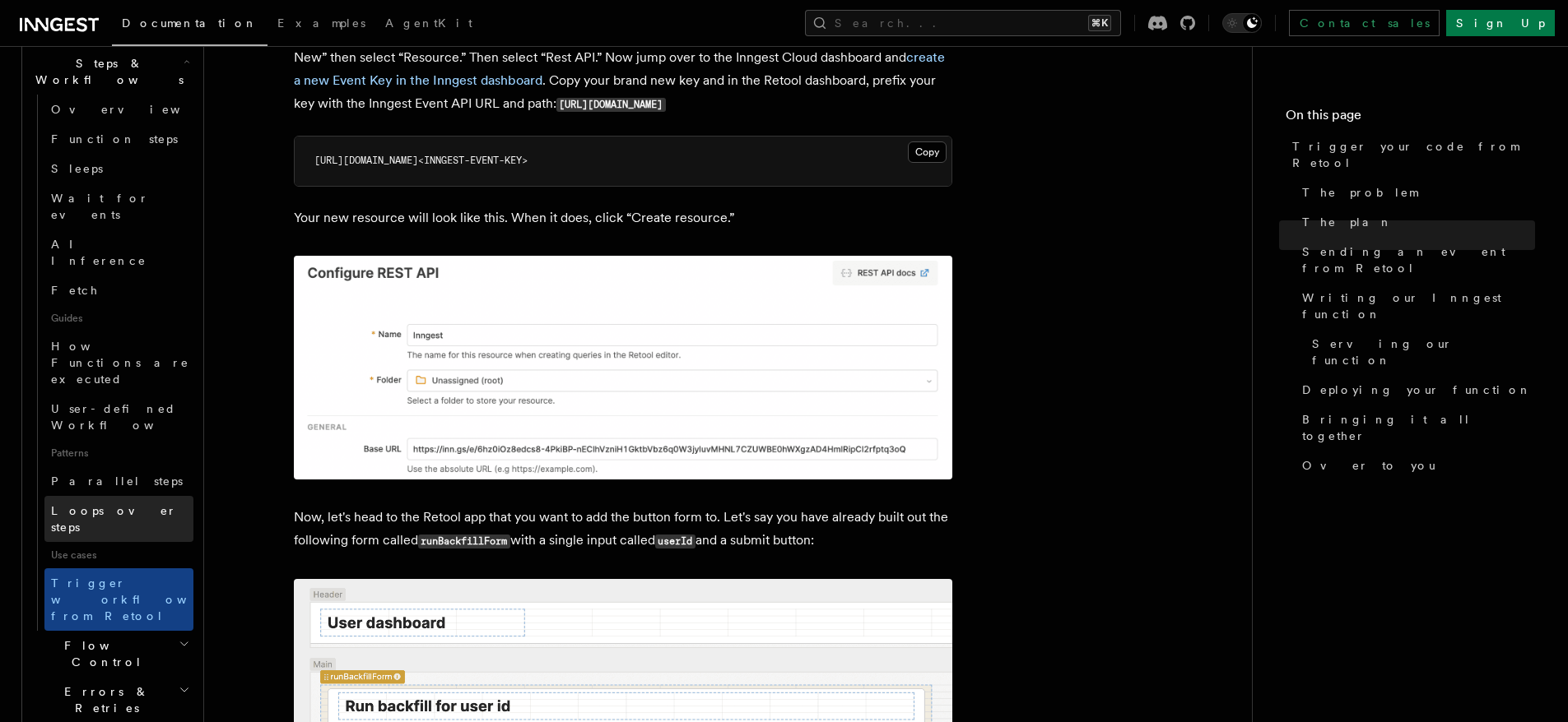
click at [92, 496] on link "Loops over steps" at bounding box center [118, 519] width 149 height 46
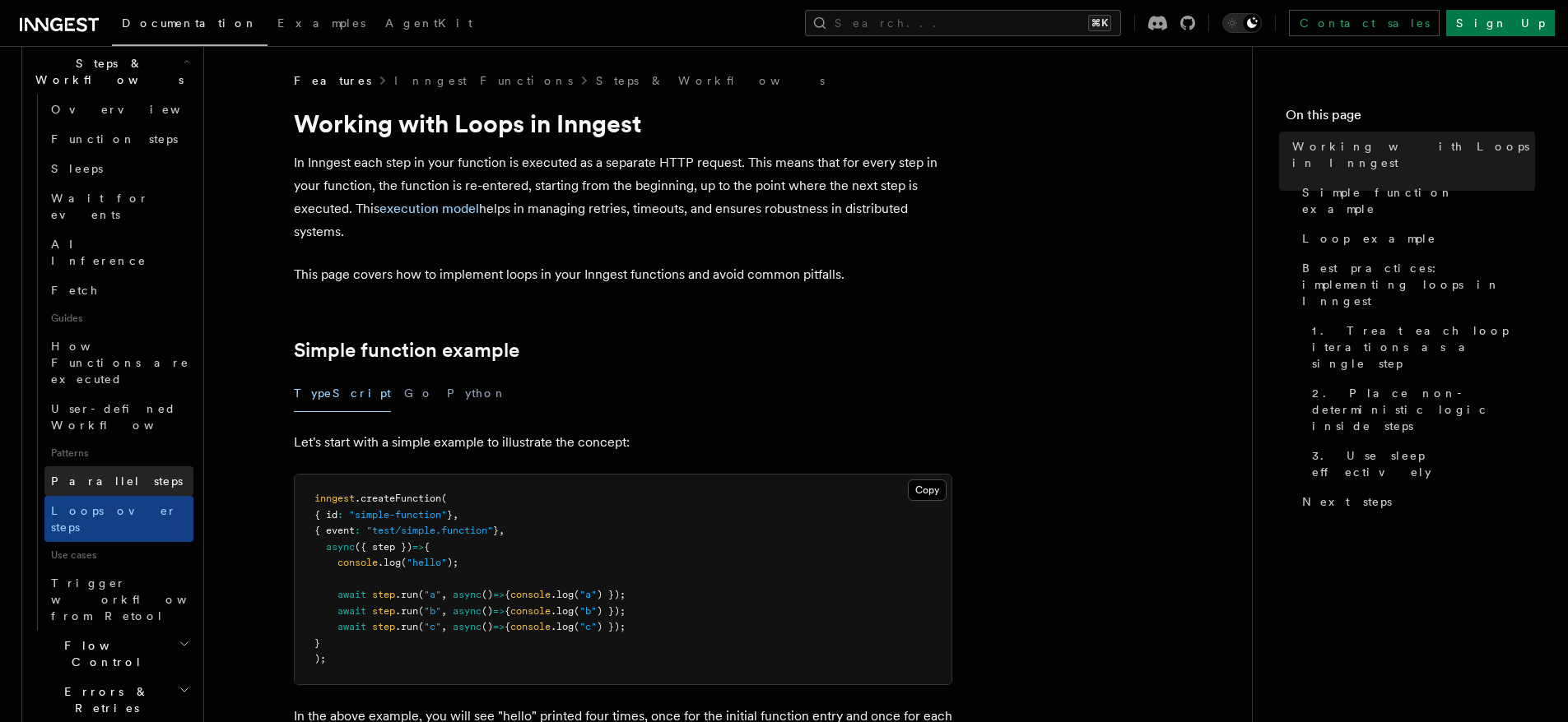
click at [95, 474] on span "Parallel steps" at bounding box center [116, 480] width 131 height 13
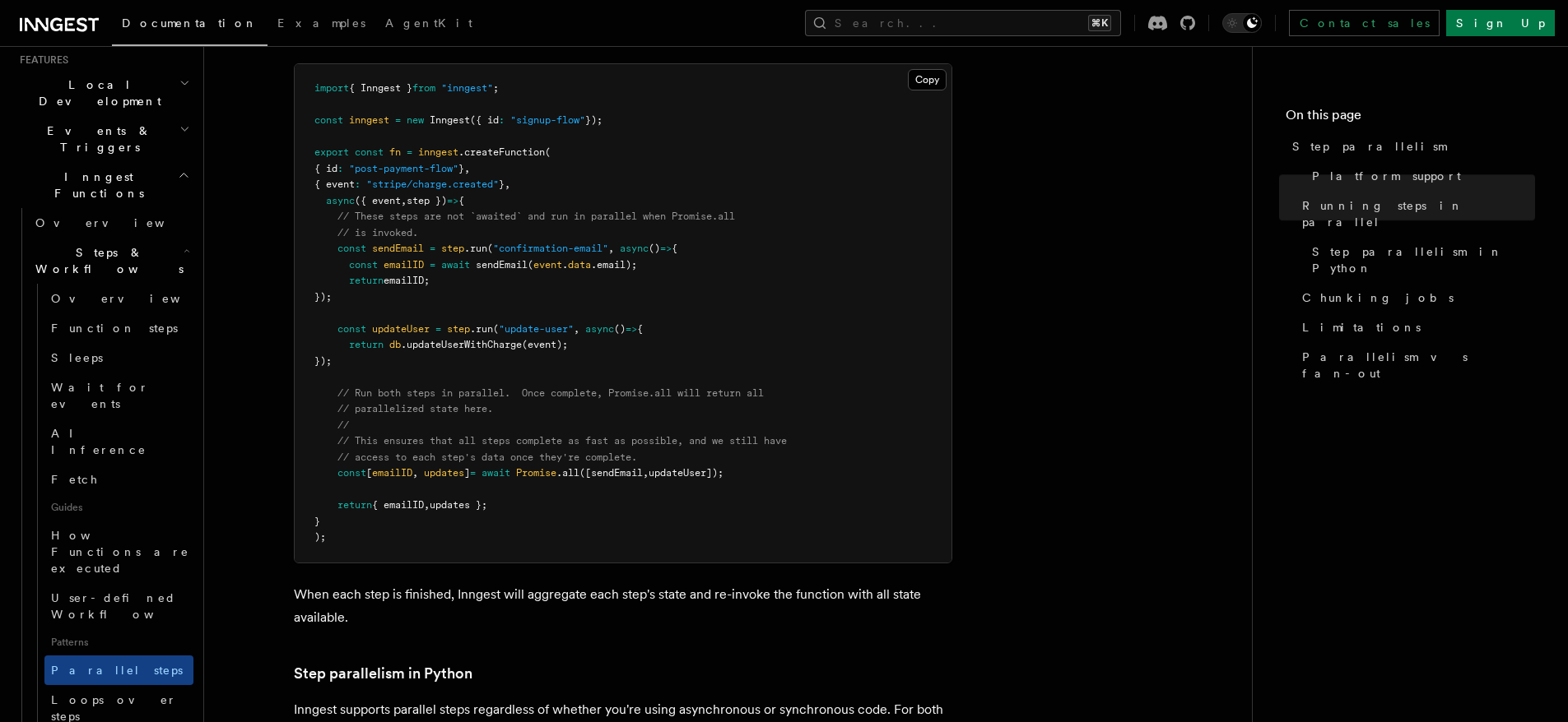
scroll to position [589, 0]
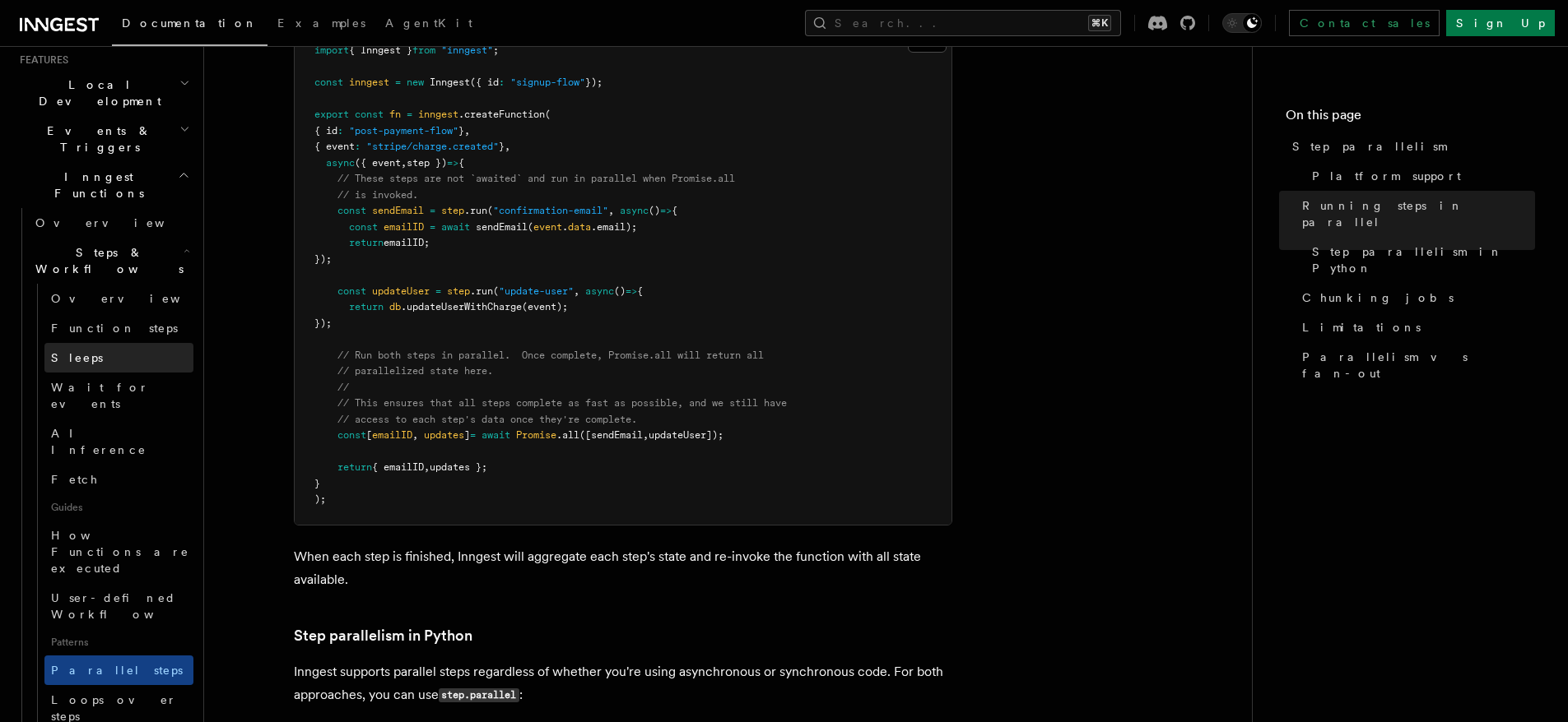
click at [93, 343] on link "Sleeps" at bounding box center [118, 358] width 149 height 30
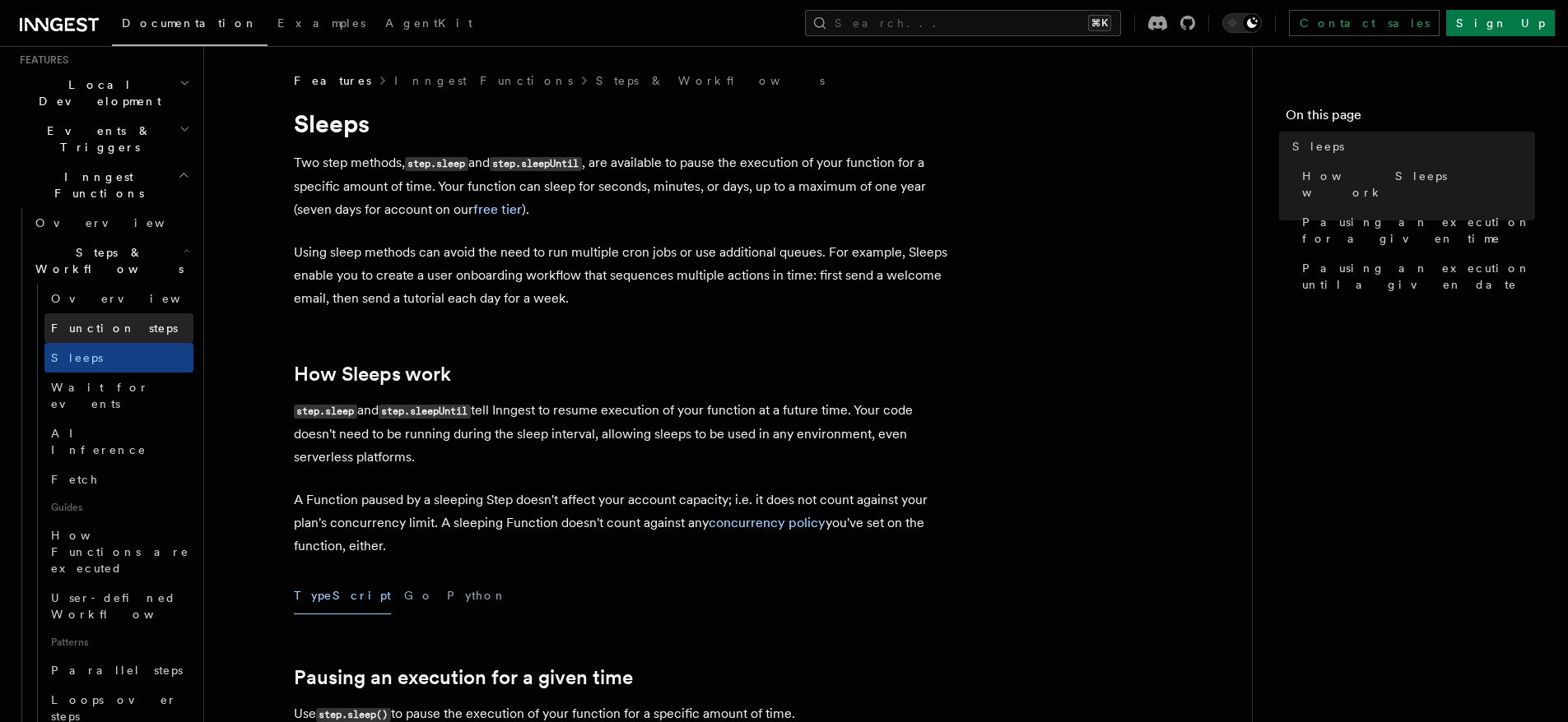
click at [100, 322] on span "Function steps" at bounding box center [115, 328] width 127 height 13
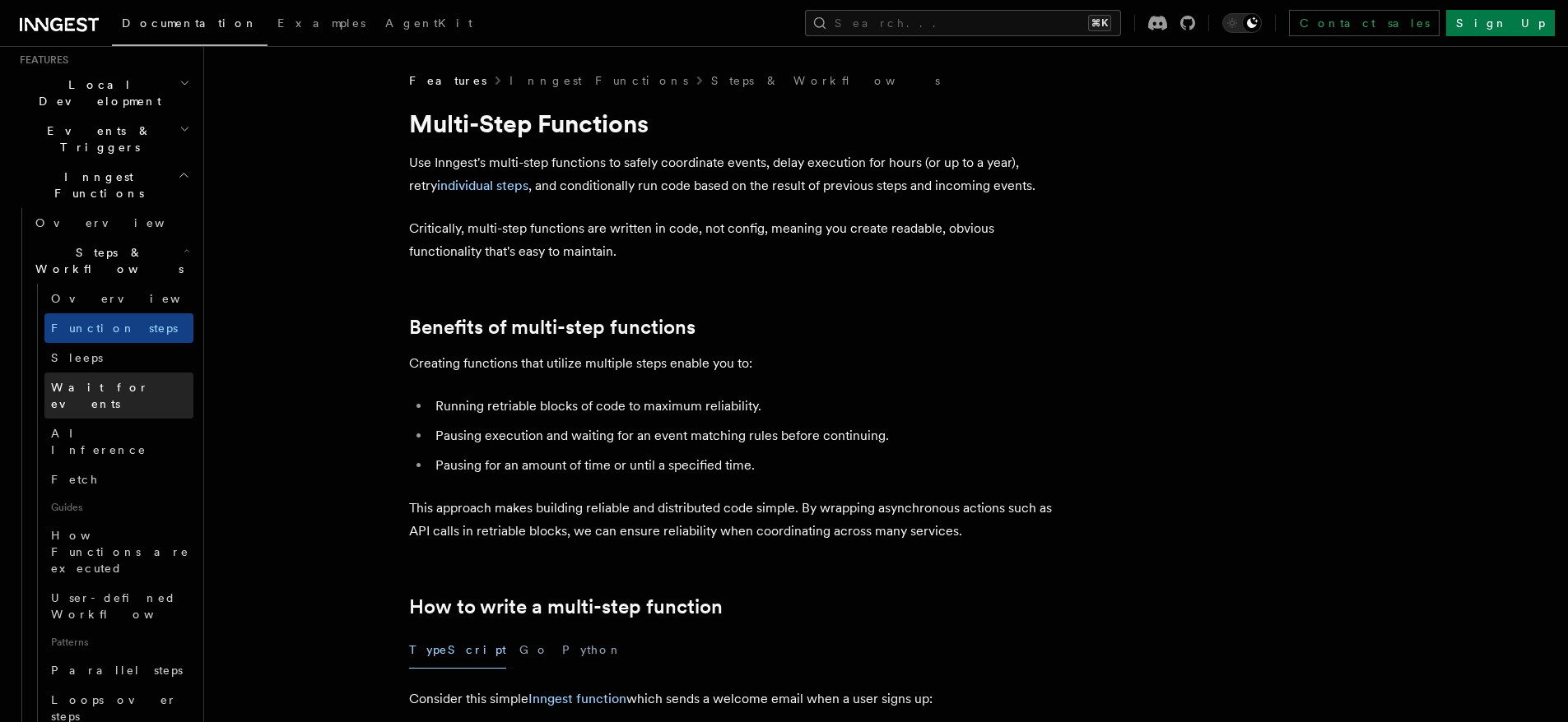
click at [104, 373] on link "Wait for events" at bounding box center [118, 396] width 149 height 46
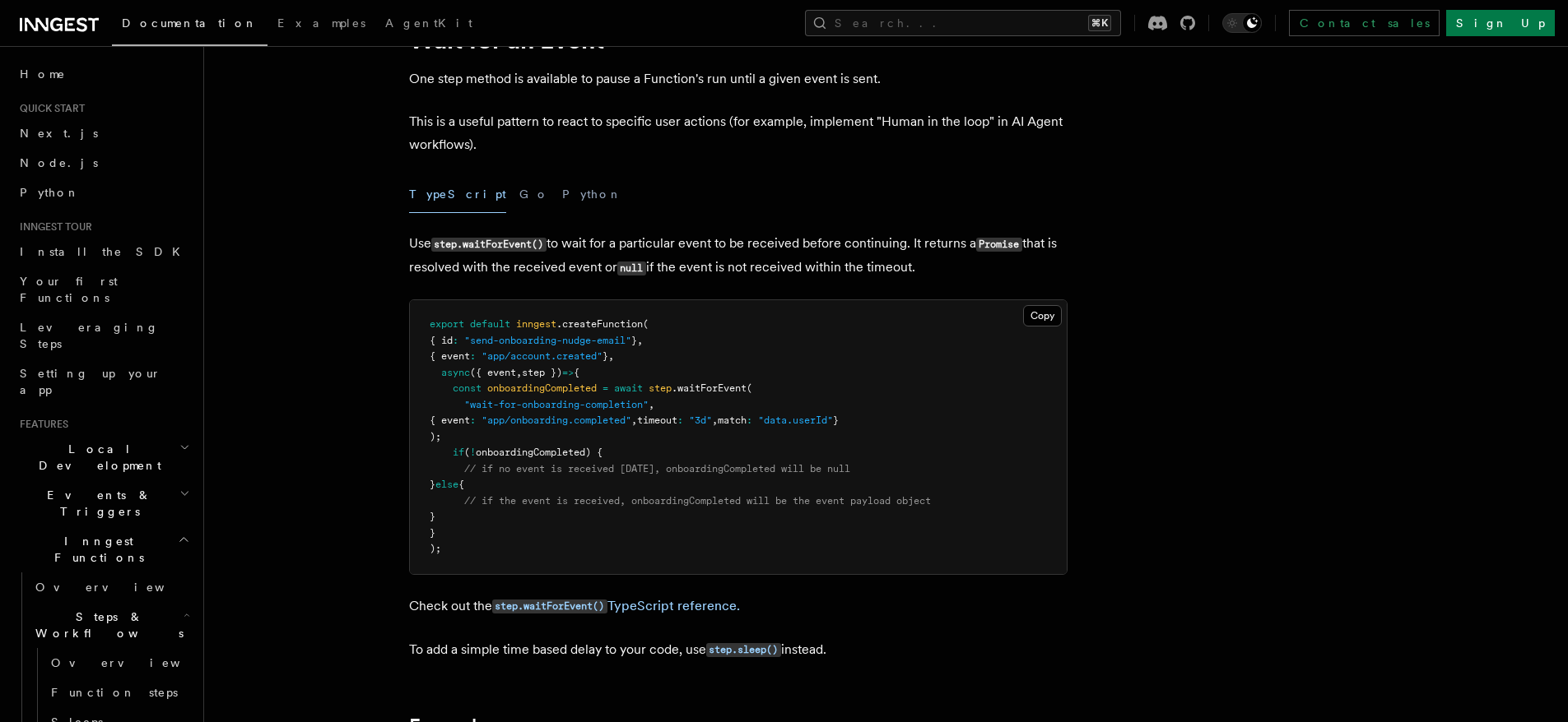
scroll to position [86, 0]
